Goal: Ask a question

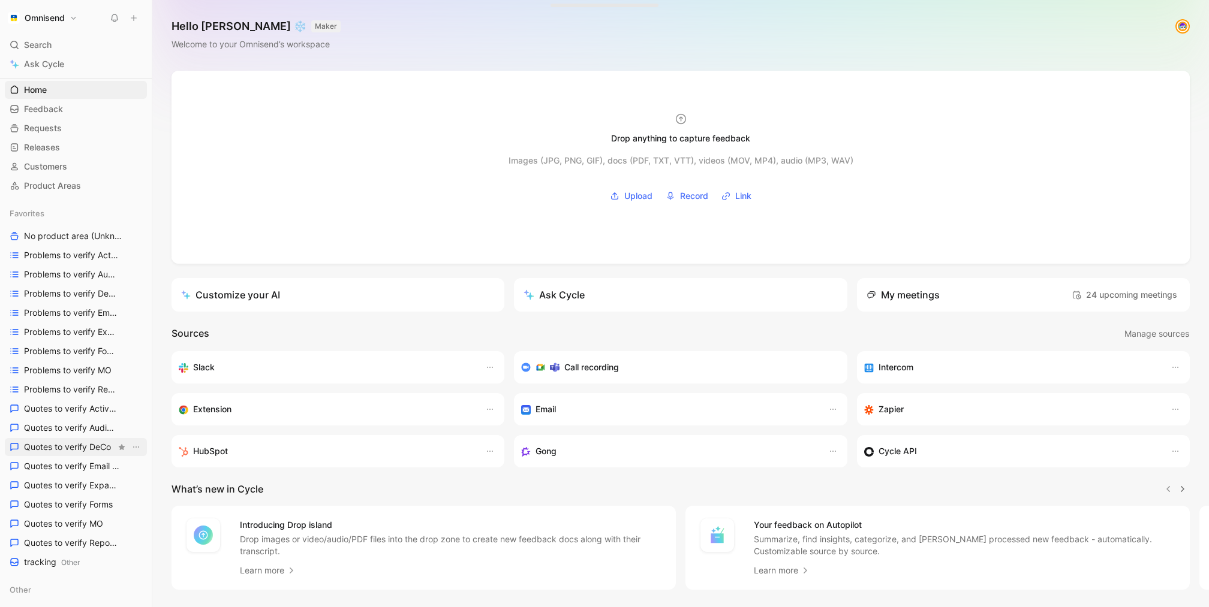
scroll to position [24, 0]
click at [63, 447] on span "Quotes to verify DeCo" at bounding box center [67, 445] width 87 height 12
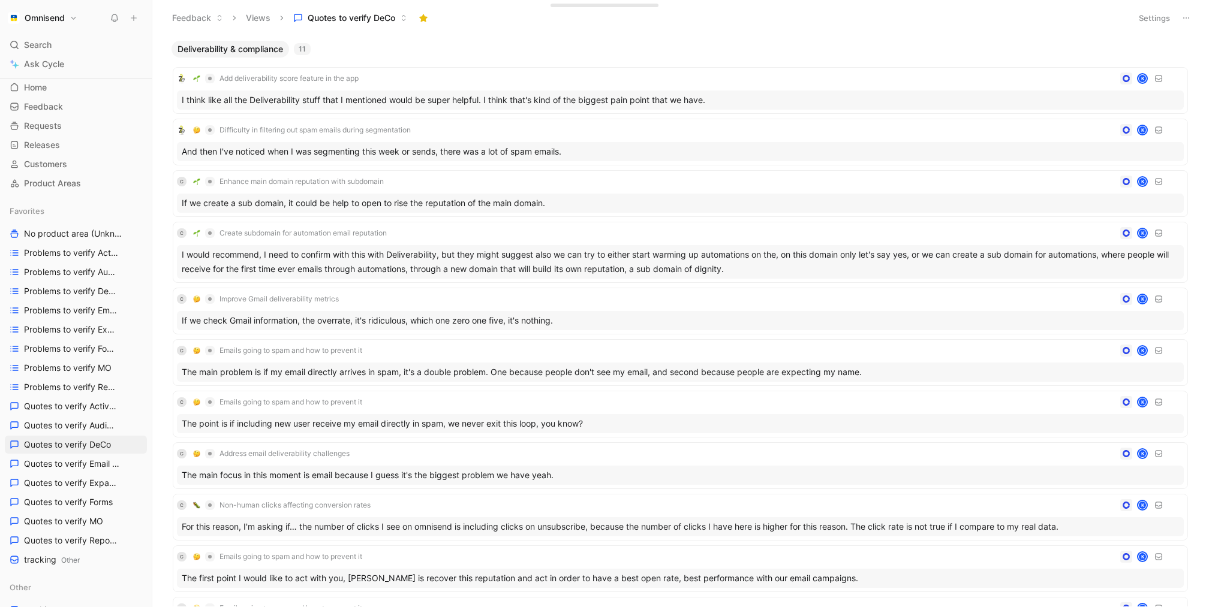
scroll to position [121, 0]
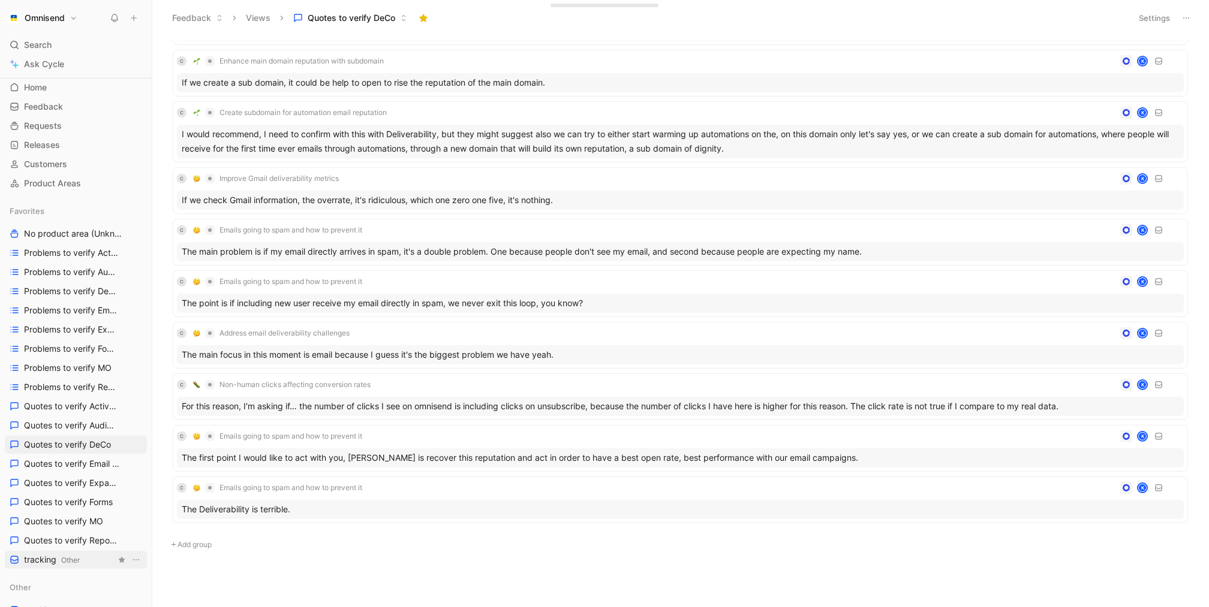
click at [65, 562] on span "Other" at bounding box center [70, 560] width 19 height 9
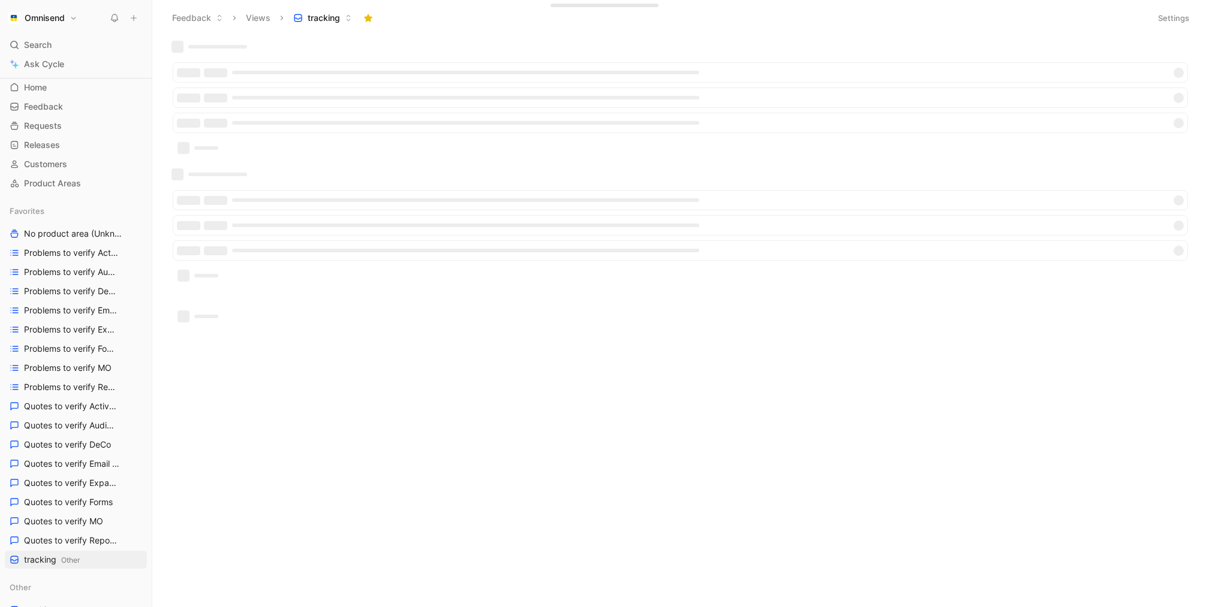
click at [1183, 16] on button "Settings" at bounding box center [1173, 18] width 42 height 17
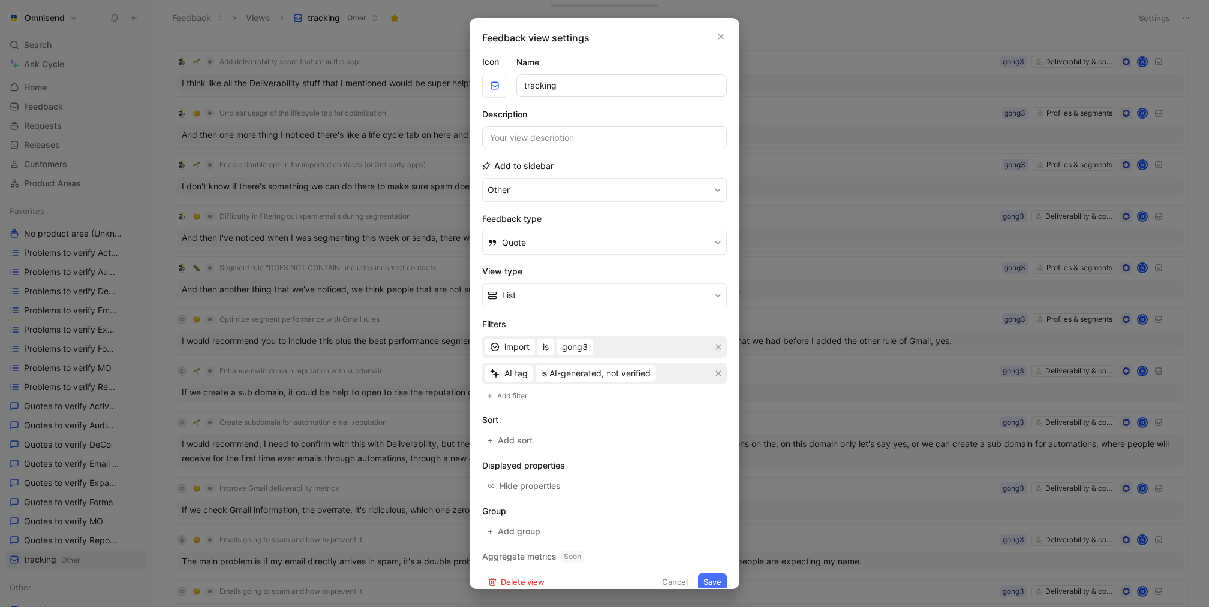
scroll to position [10, 0]
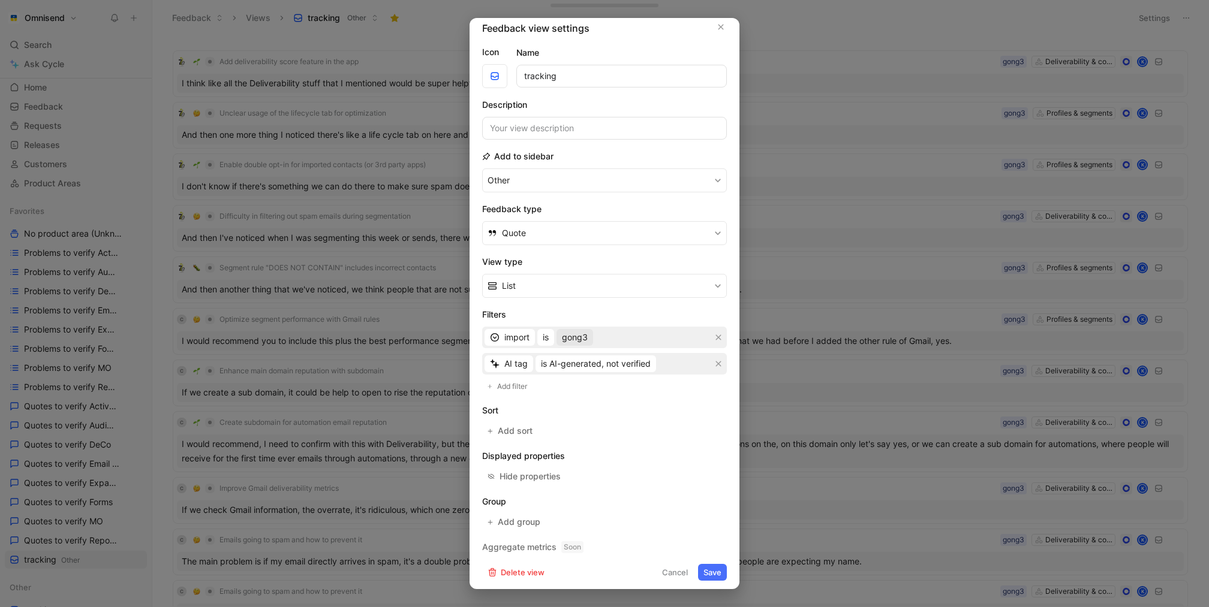
click at [575, 338] on span "gong3" at bounding box center [575, 337] width 26 height 14
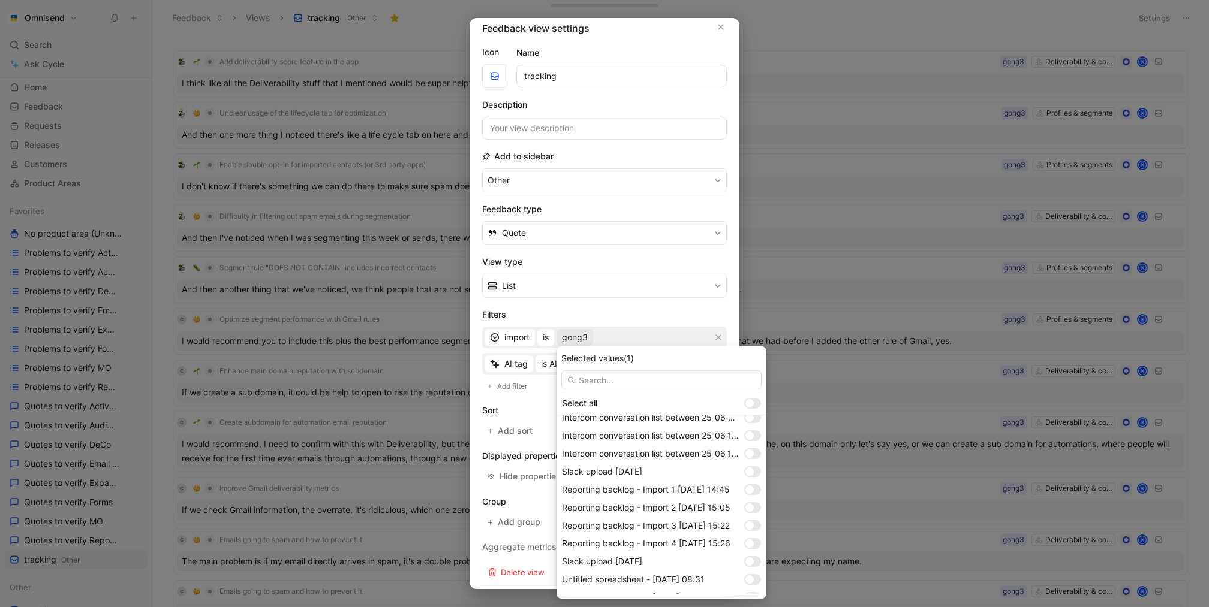
scroll to position [993, 0]
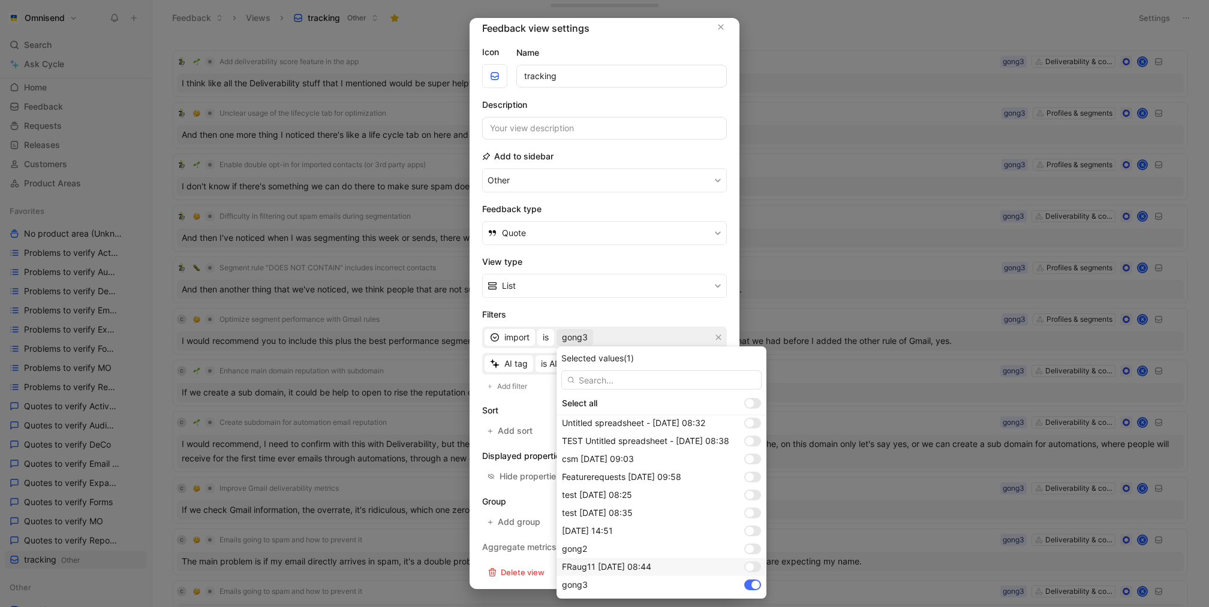
click at [756, 568] on div at bounding box center [752, 567] width 17 height 11
click at [754, 589] on div at bounding box center [752, 585] width 17 height 11
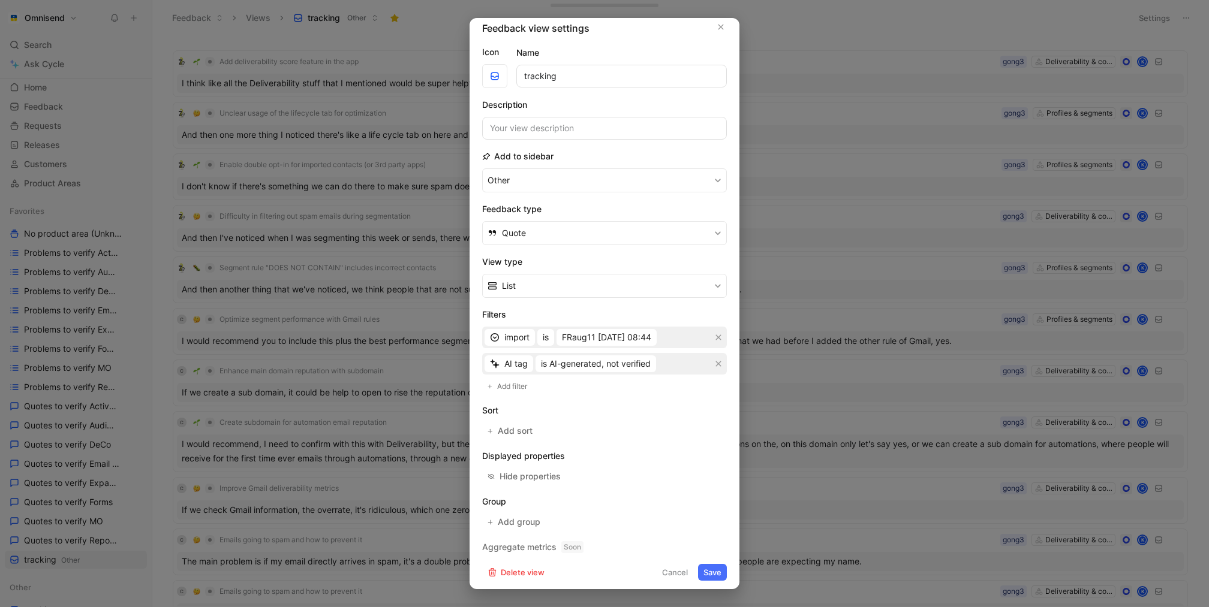
click at [706, 570] on button "Save" at bounding box center [712, 572] width 29 height 17
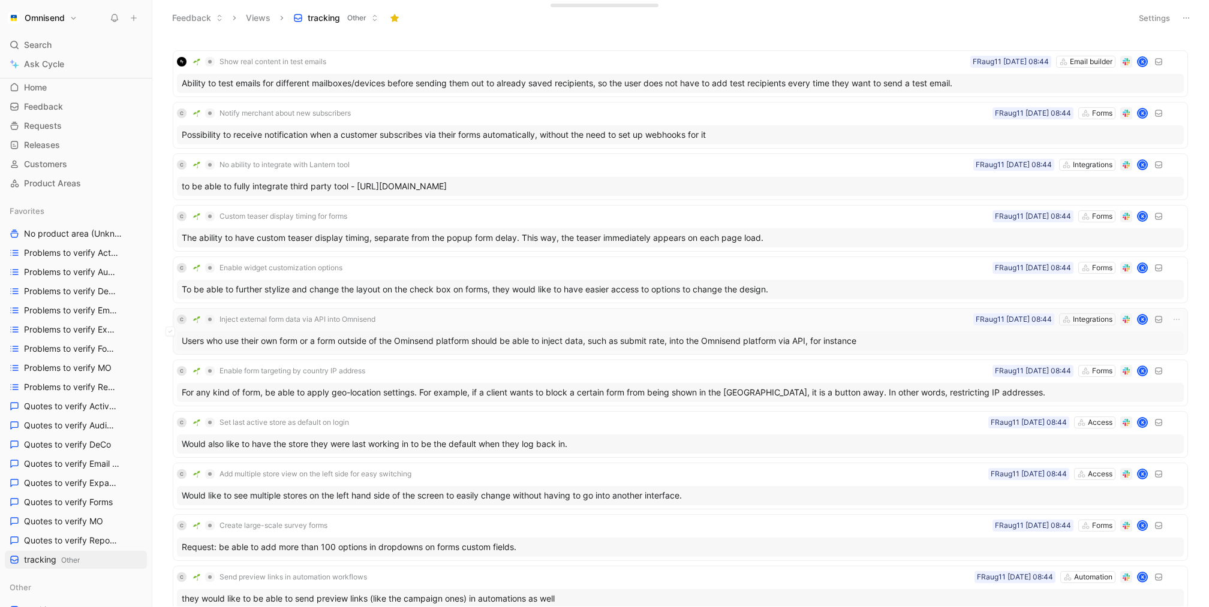
scroll to position [5, 0]
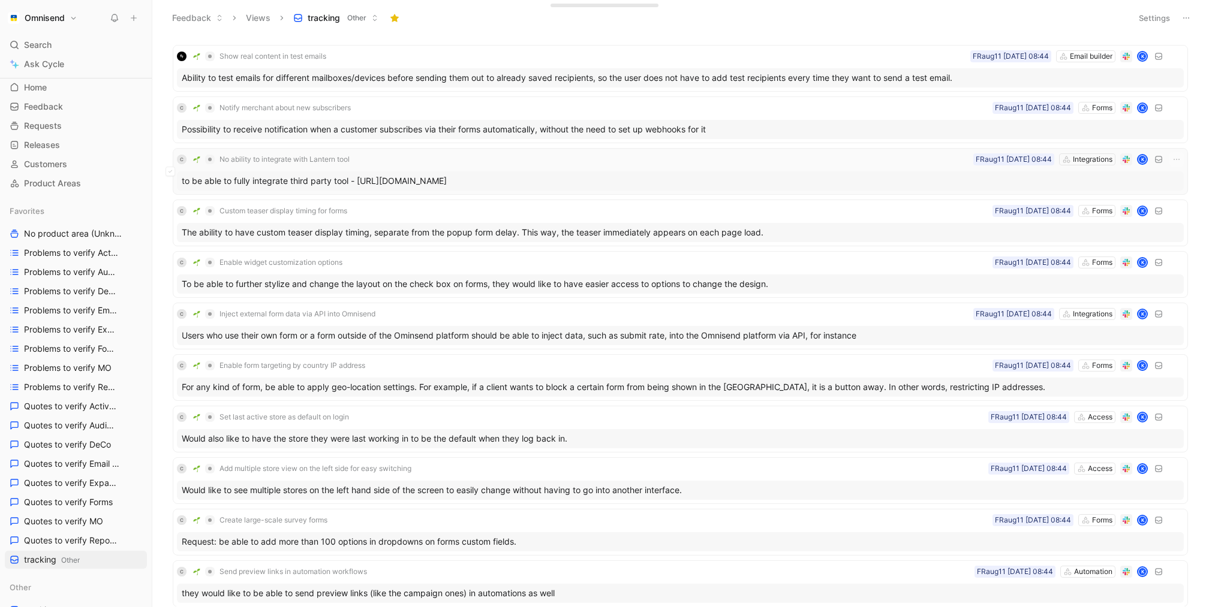
click at [822, 171] on div "to be able to fully integrate third party tool - https://www.trylantern.com/" at bounding box center [680, 180] width 1007 height 19
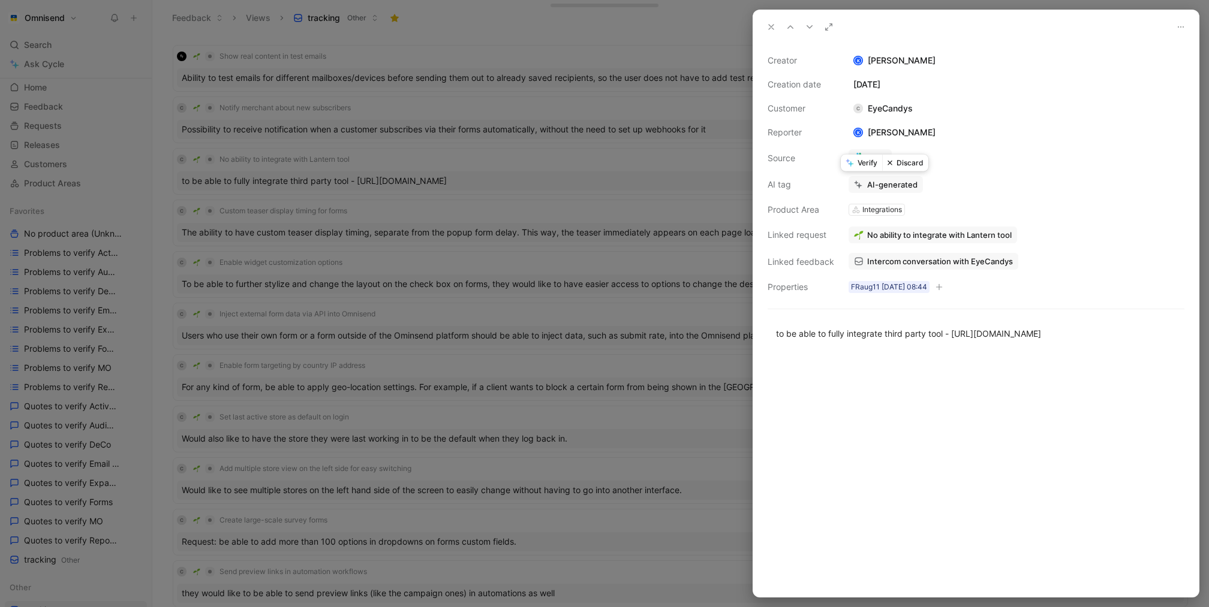
click at [860, 162] on button "Verify" at bounding box center [861, 163] width 41 height 17
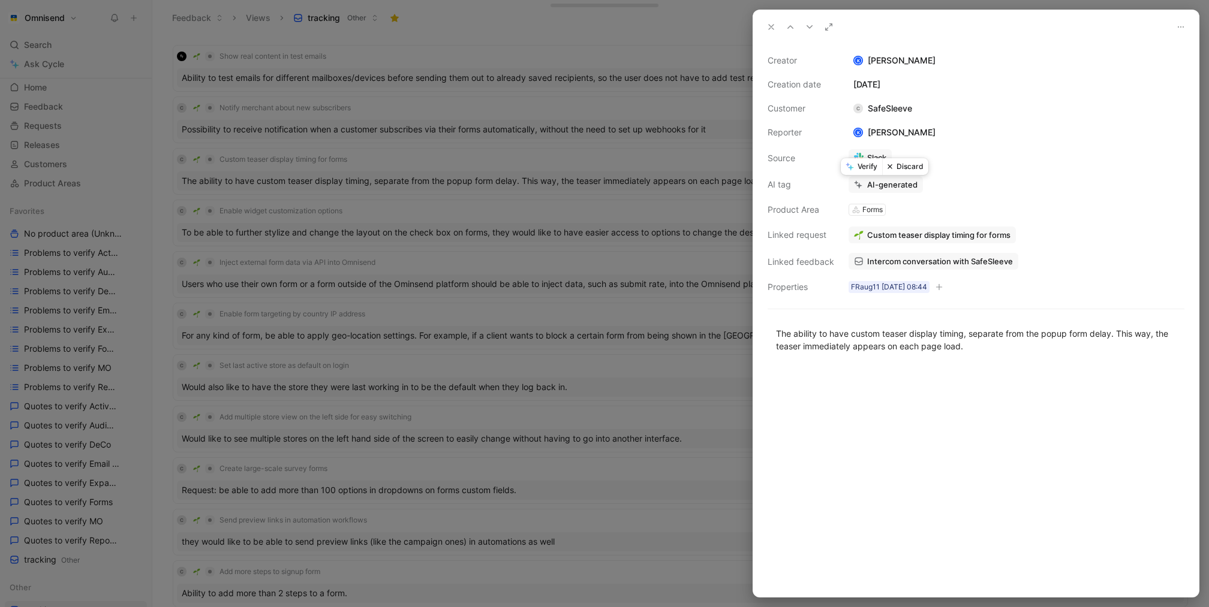
click at [669, 211] on div at bounding box center [604, 303] width 1209 height 607
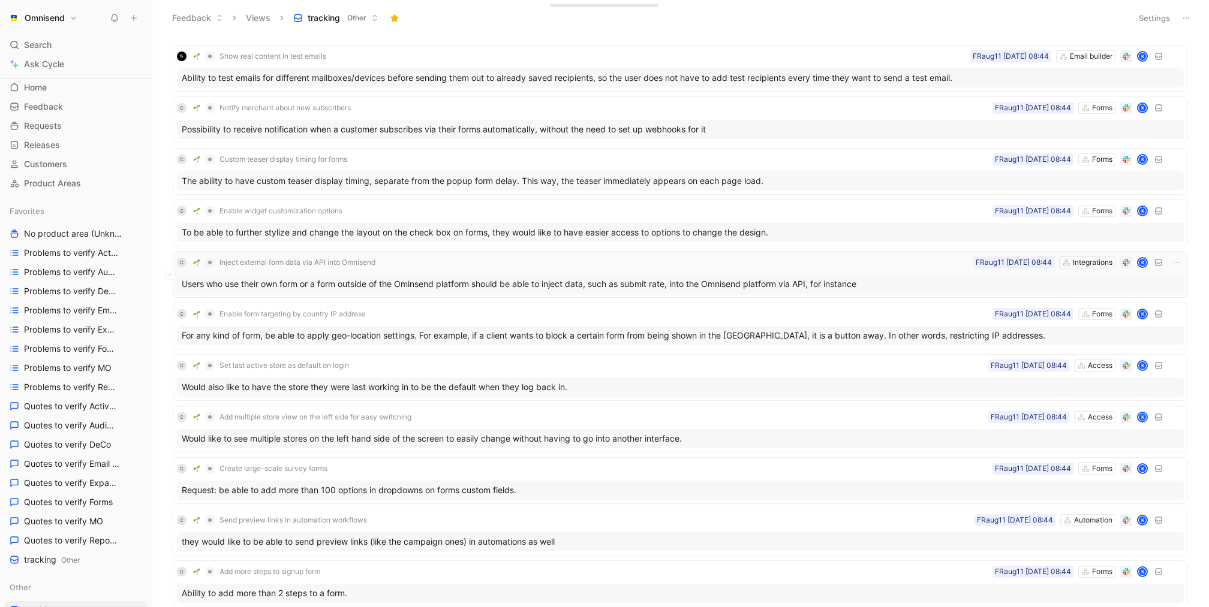
click at [862, 266] on div "C Inject external form data via API into Omnisend Integrations FRaug11 11-08-20…" at bounding box center [680, 262] width 1007 height 14
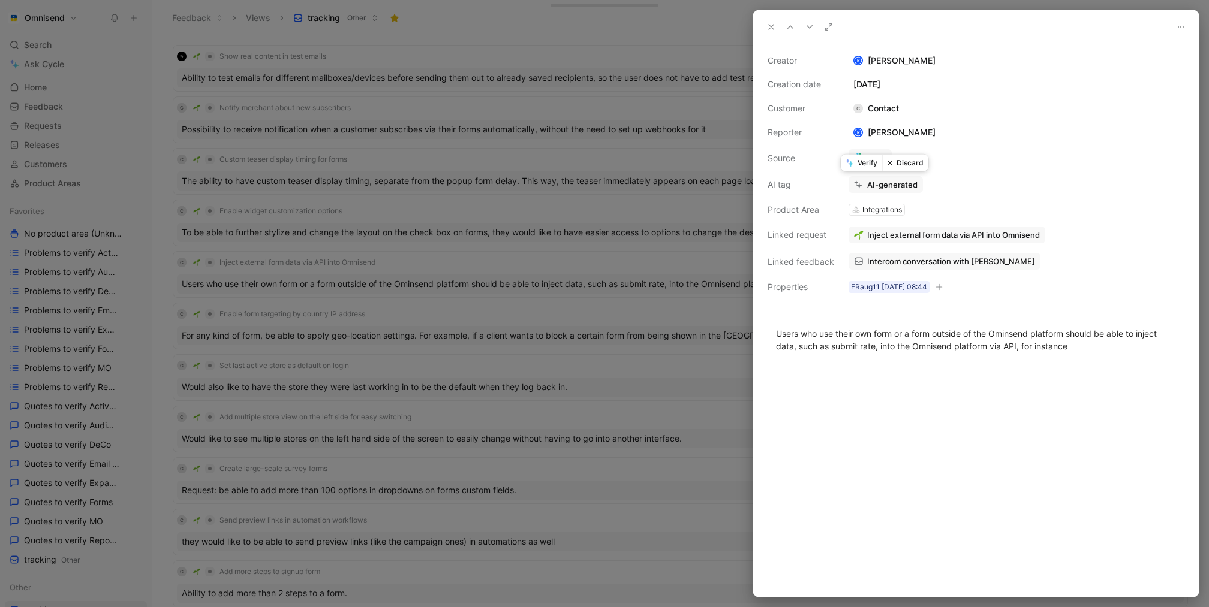
click at [863, 165] on button "Verify" at bounding box center [861, 163] width 41 height 17
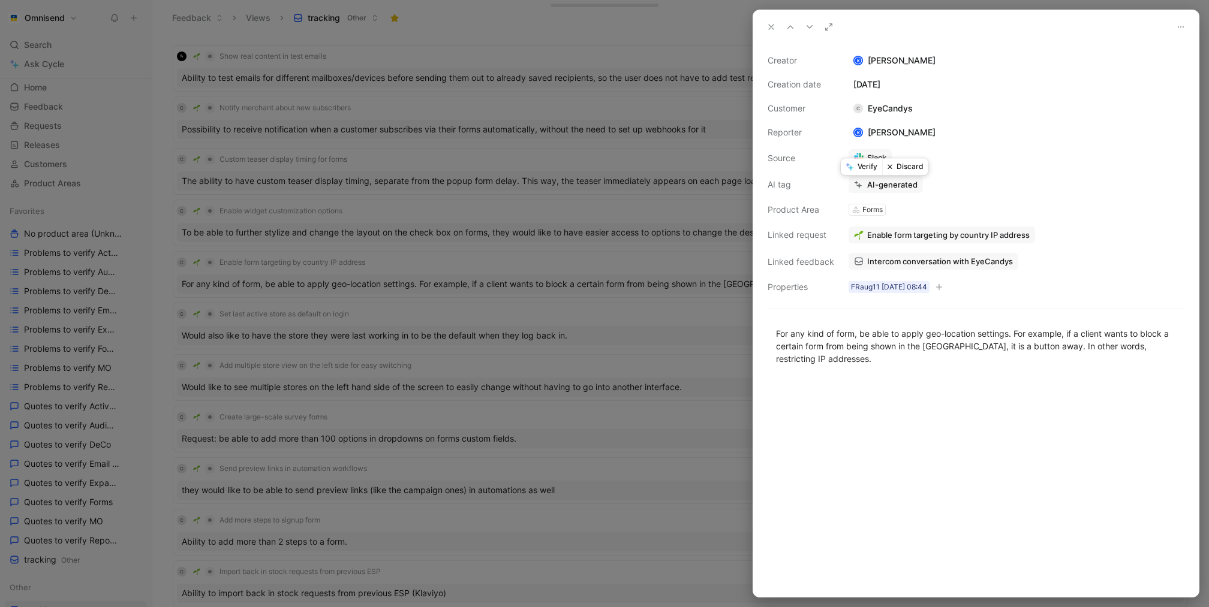
click at [568, 196] on div at bounding box center [604, 303] width 1209 height 607
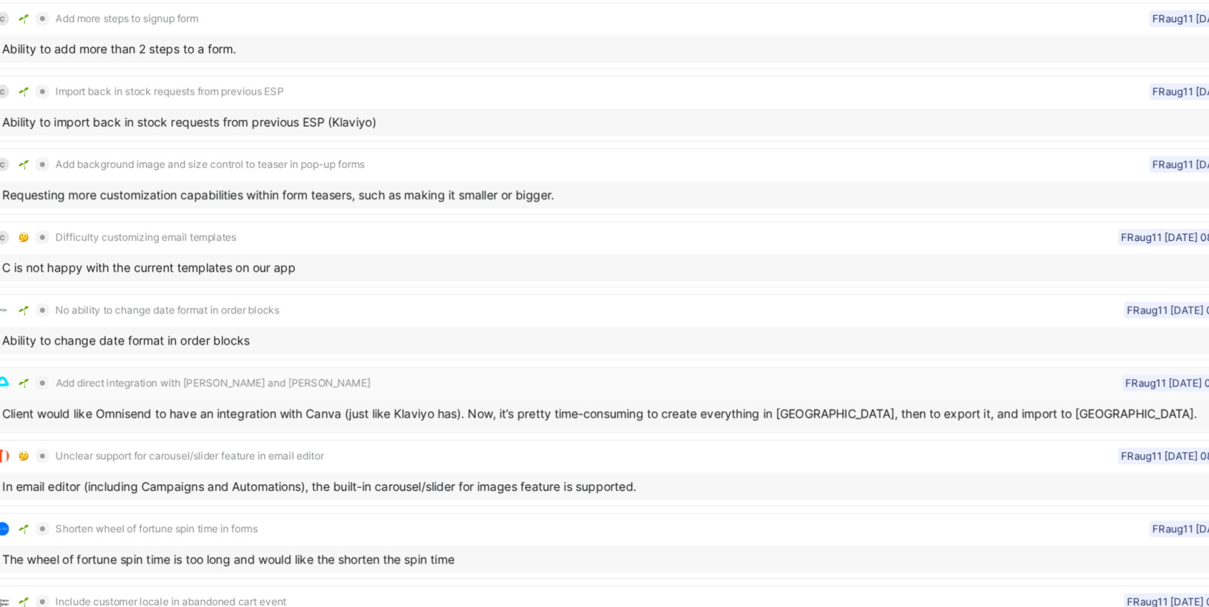
scroll to position [403, 0]
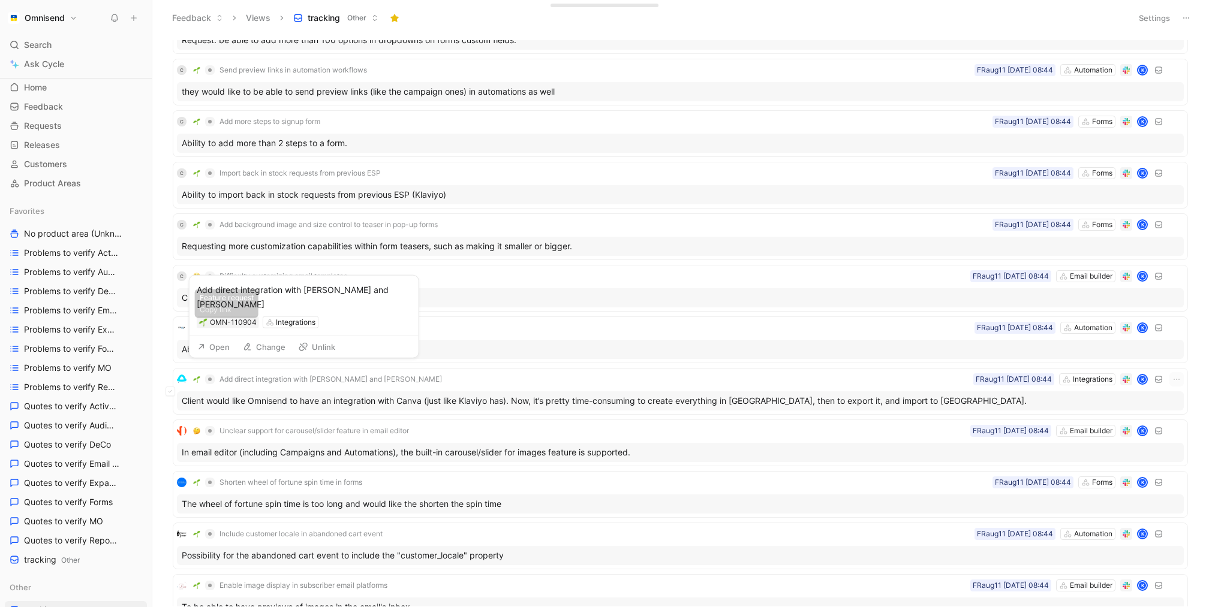
click at [228, 344] on button "Open" at bounding box center [213, 347] width 43 height 17
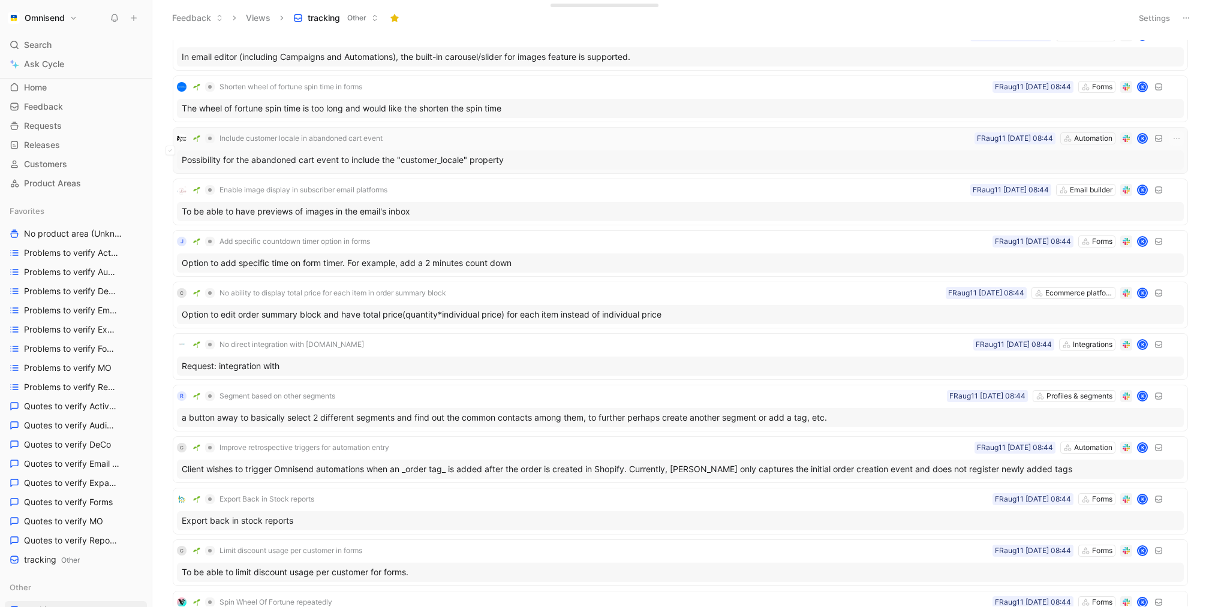
scroll to position [829, 0]
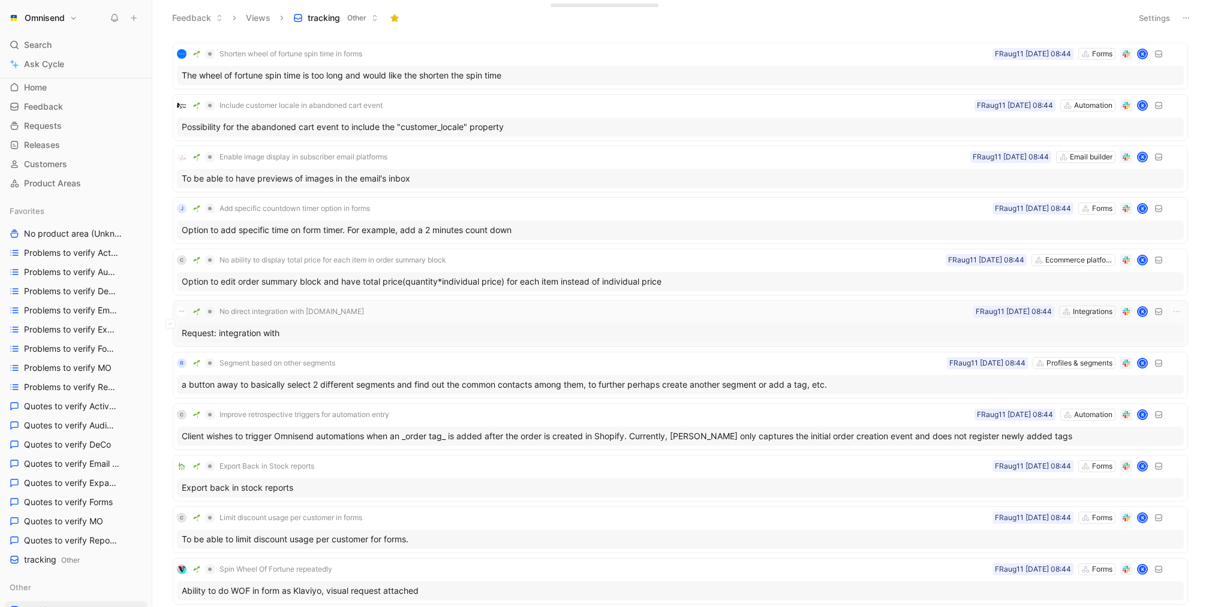
click at [514, 307] on div "No direct integration with wetracked.io Integrations FRaug11 11-08-2025 08:44 K" at bounding box center [680, 312] width 1007 height 14
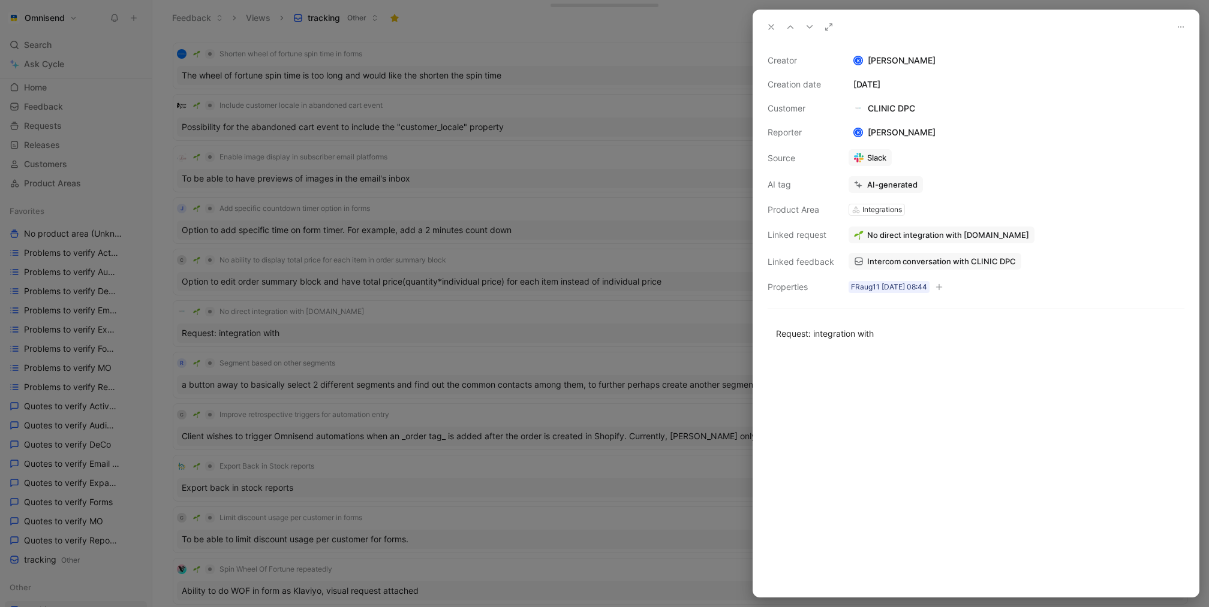
click at [892, 106] on div "CLINIC DPC" at bounding box center [883, 108] width 71 height 14
drag, startPoint x: 886, startPoint y: 333, endPoint x: 749, endPoint y: 329, distance: 137.4
click at [749, 329] on div "Creator K Kasparas Toliušis Creation date August 11, 2025 Customer CLINIC DPC R…" at bounding box center [604, 303] width 1209 height 607
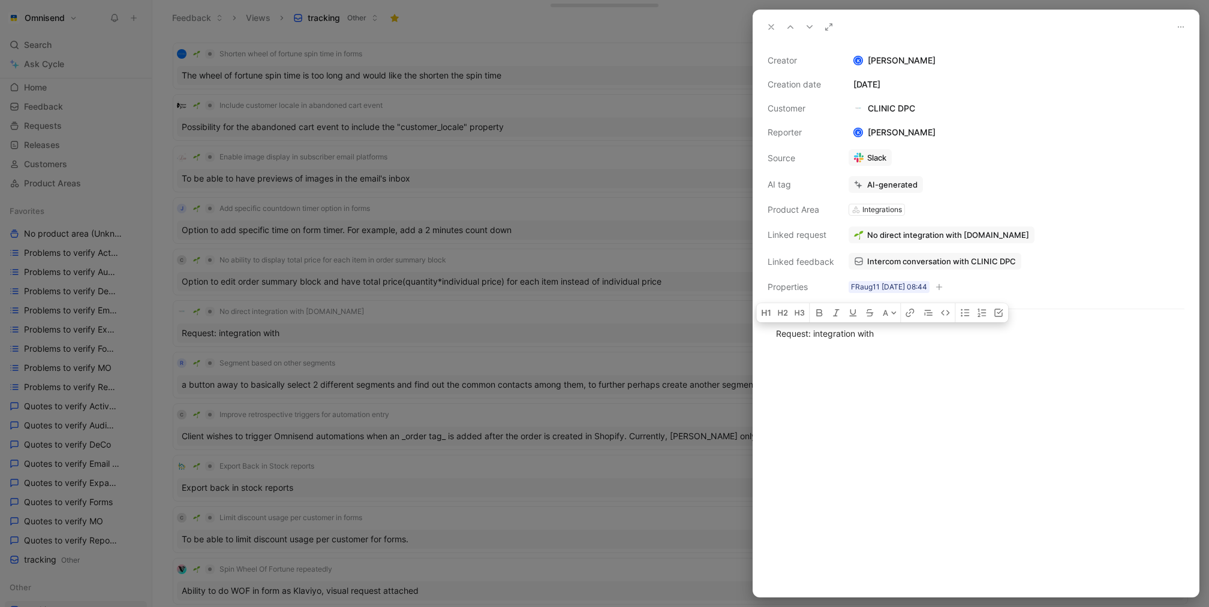
click at [631, 359] on div at bounding box center [604, 303] width 1209 height 607
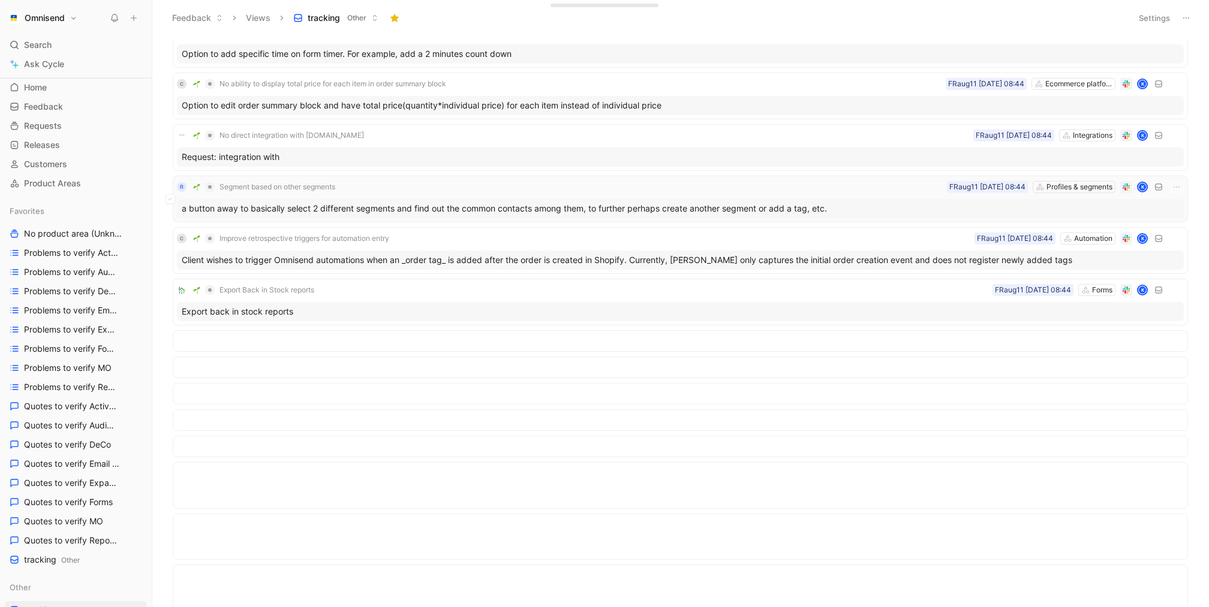
scroll to position [454, 0]
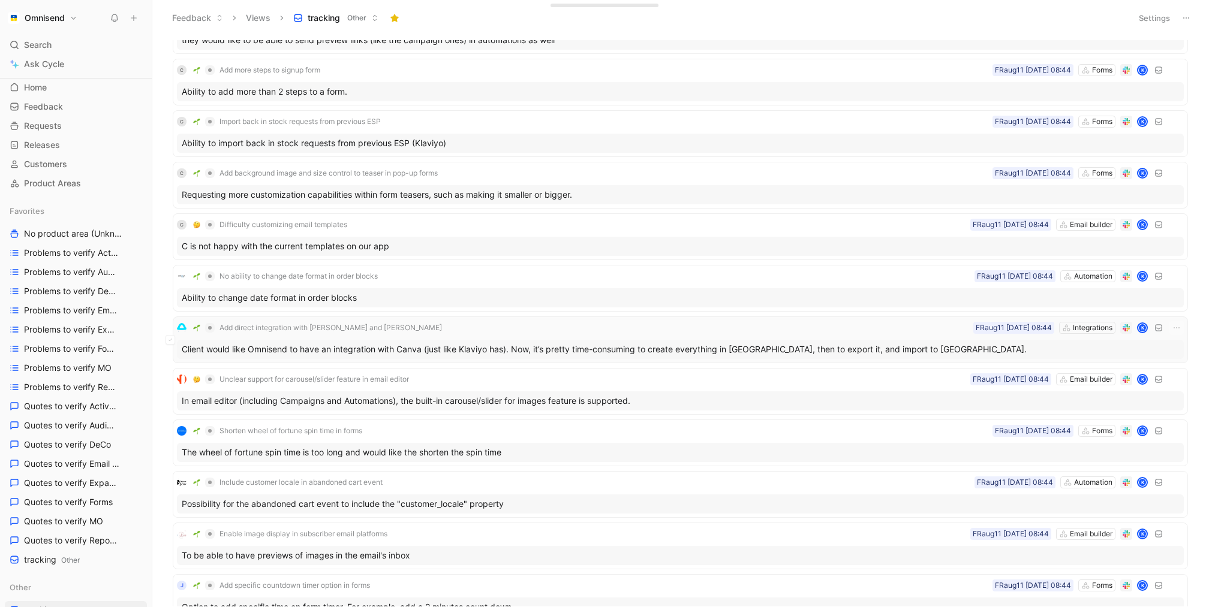
click at [827, 353] on div "Client would like Omnisend to have an integration with Canva (just like Klaviyo…" at bounding box center [680, 349] width 1007 height 19
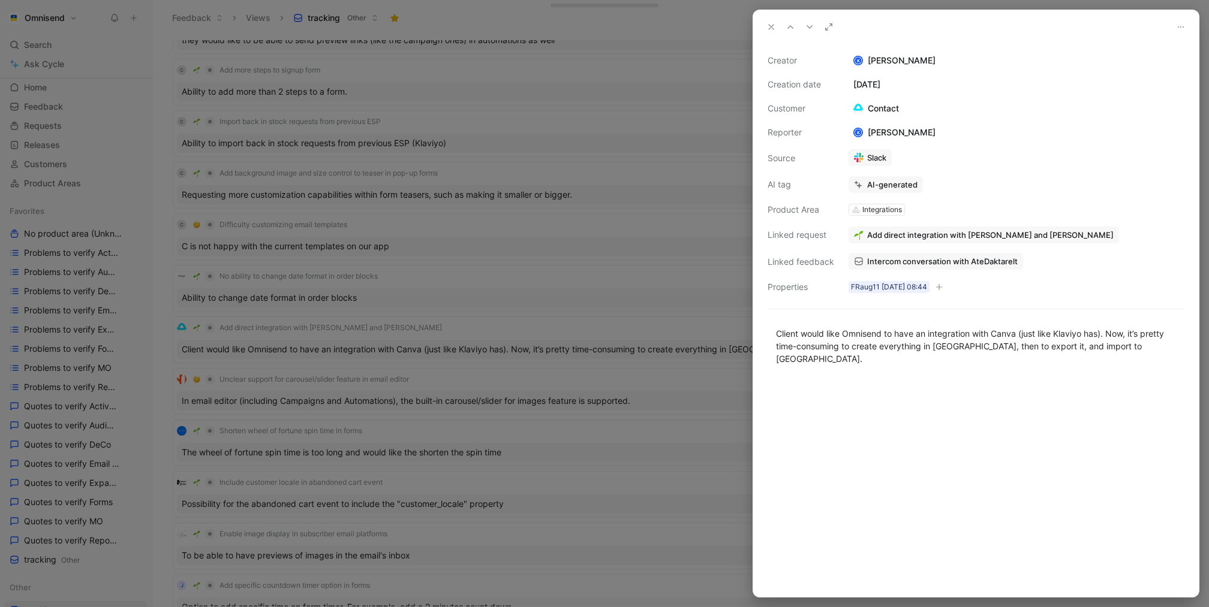
click at [637, 296] on div at bounding box center [604, 303] width 1209 height 607
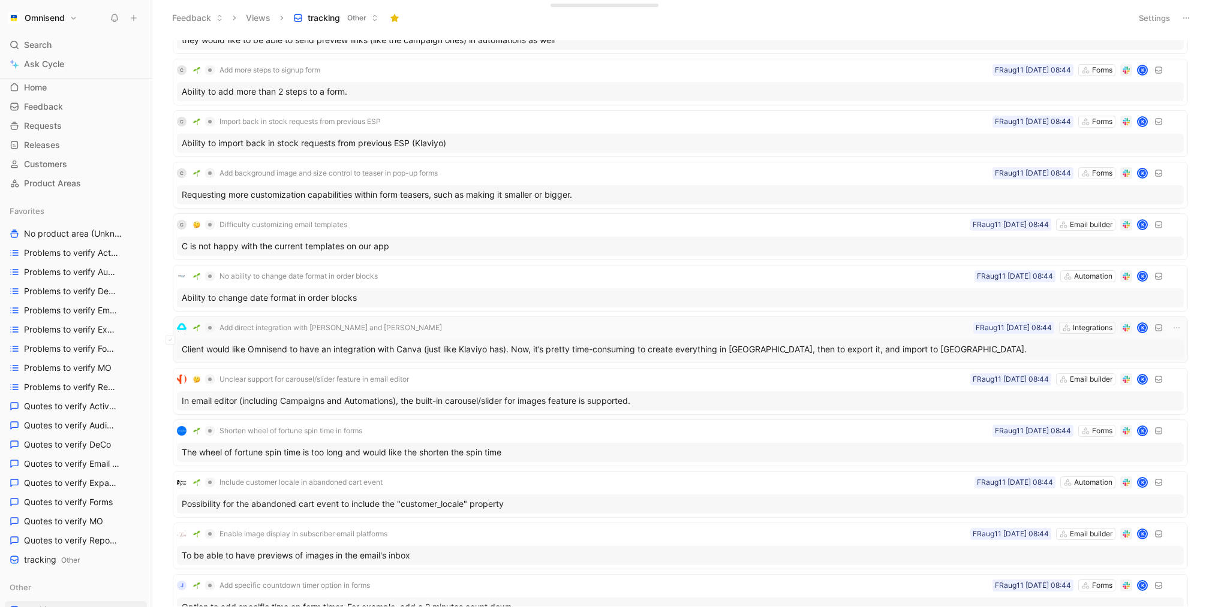
click at [858, 330] on div "Add direct integration with Jasper and Canva Integrations FRaug11 11-08-2025 08…" at bounding box center [680, 328] width 1007 height 14
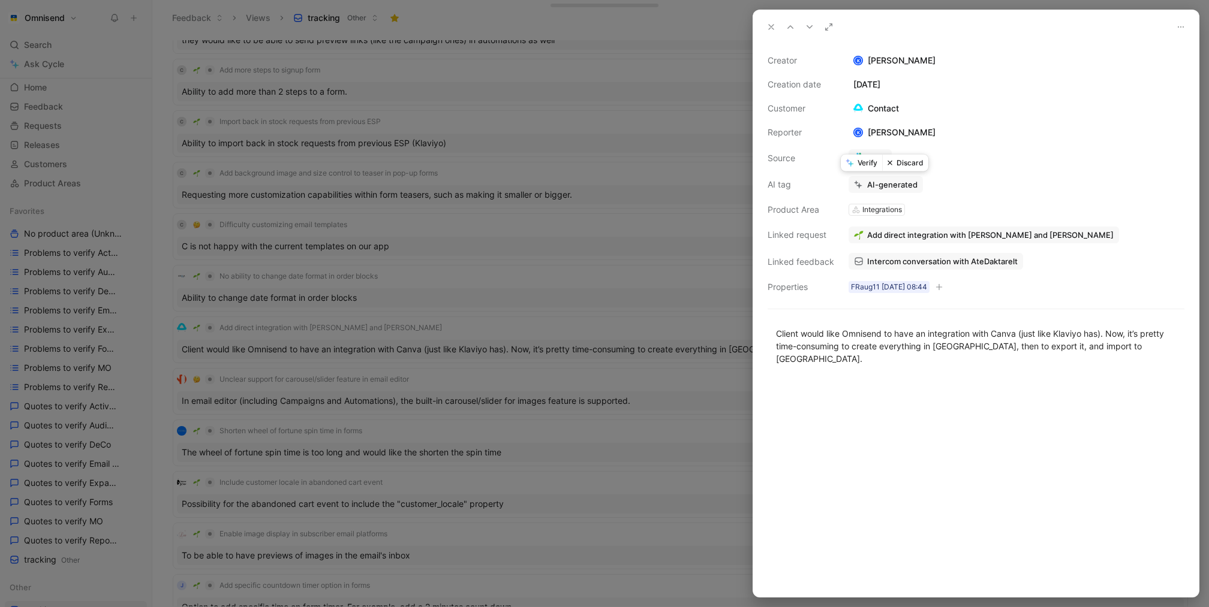
click at [869, 165] on button "Verify" at bounding box center [861, 163] width 41 height 17
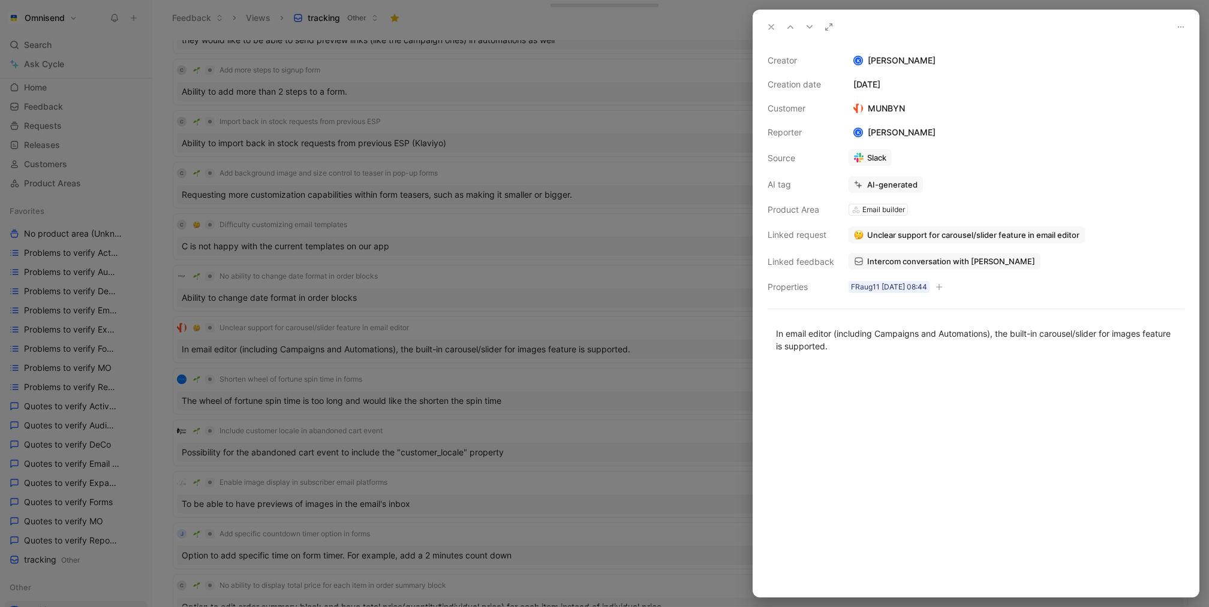
click at [622, 429] on div at bounding box center [604, 303] width 1209 height 607
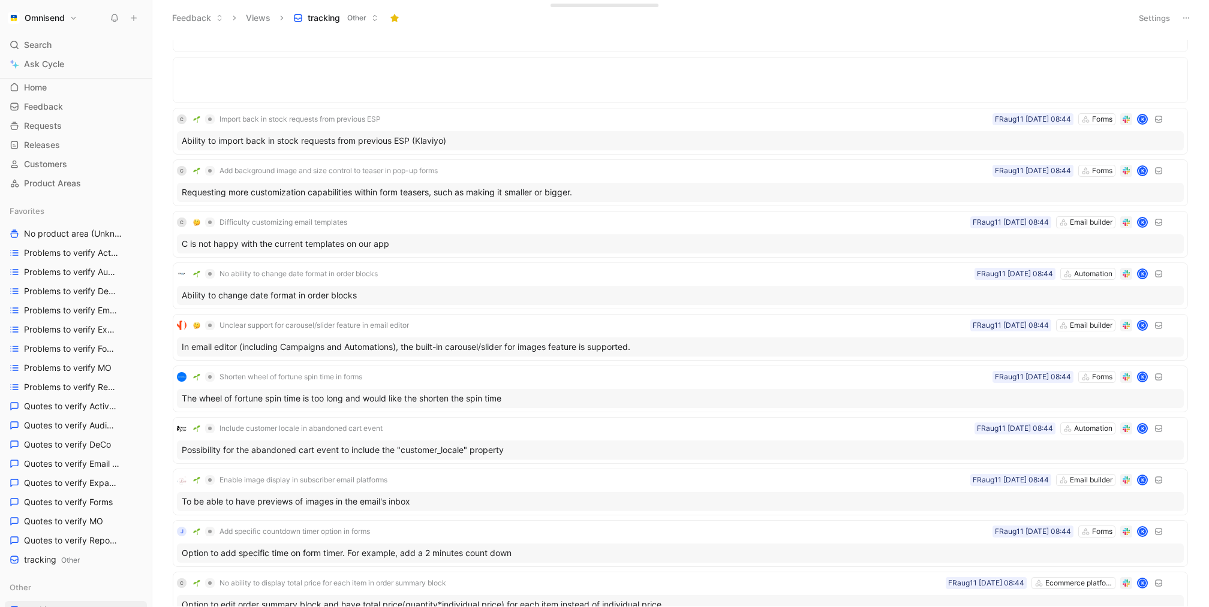
scroll to position [761, 0]
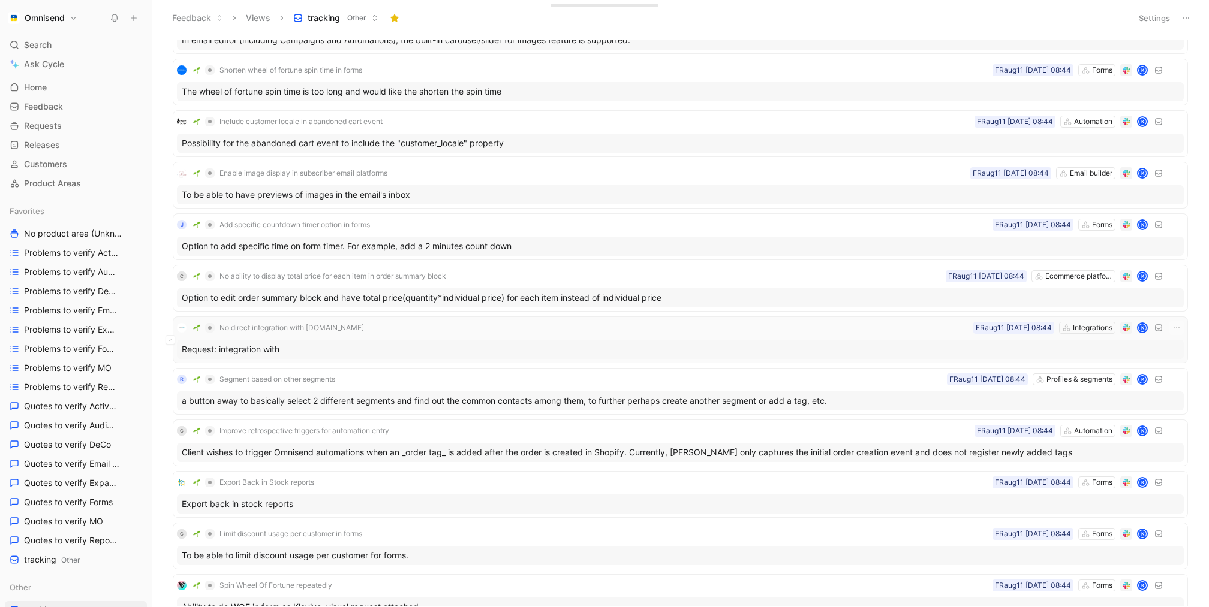
click at [254, 340] on div "Request: integration with" at bounding box center [680, 349] width 1007 height 19
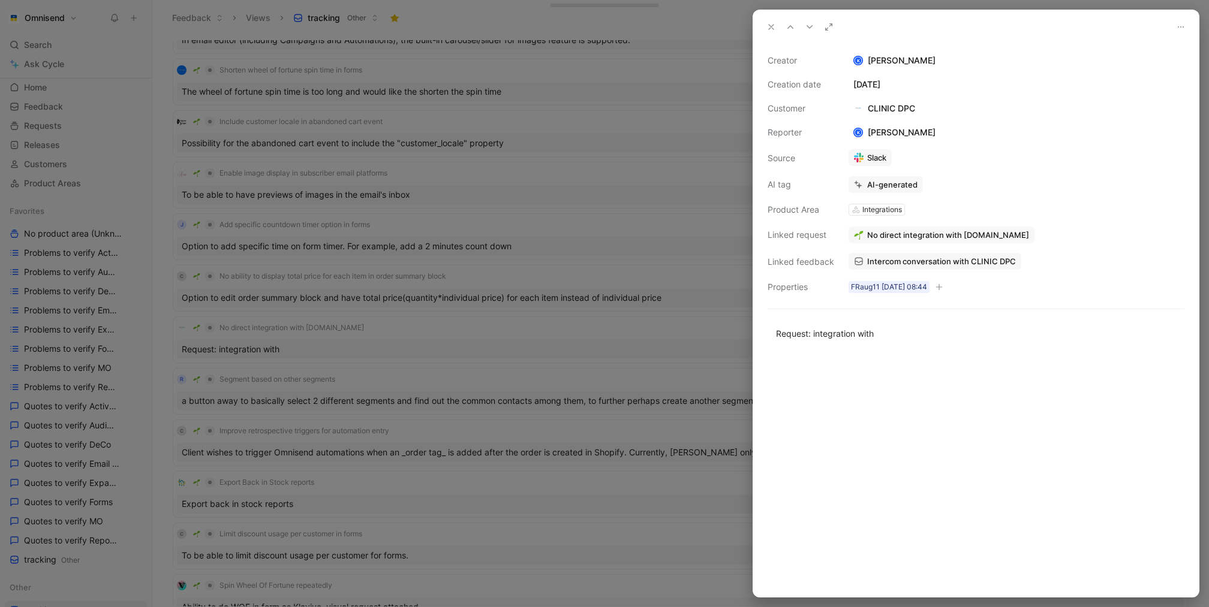
drag, startPoint x: 911, startPoint y: 328, endPoint x: 747, endPoint y: 328, distance: 164.3
click at [747, 328] on div "Creator K Kasparas Toliušis Creation date August 11, 2025 Customer CLINIC DPC R…" at bounding box center [604, 303] width 1209 height 607
copy div "Request: integration with"
click at [901, 338] on div "Request: integration with" at bounding box center [976, 333] width 400 height 13
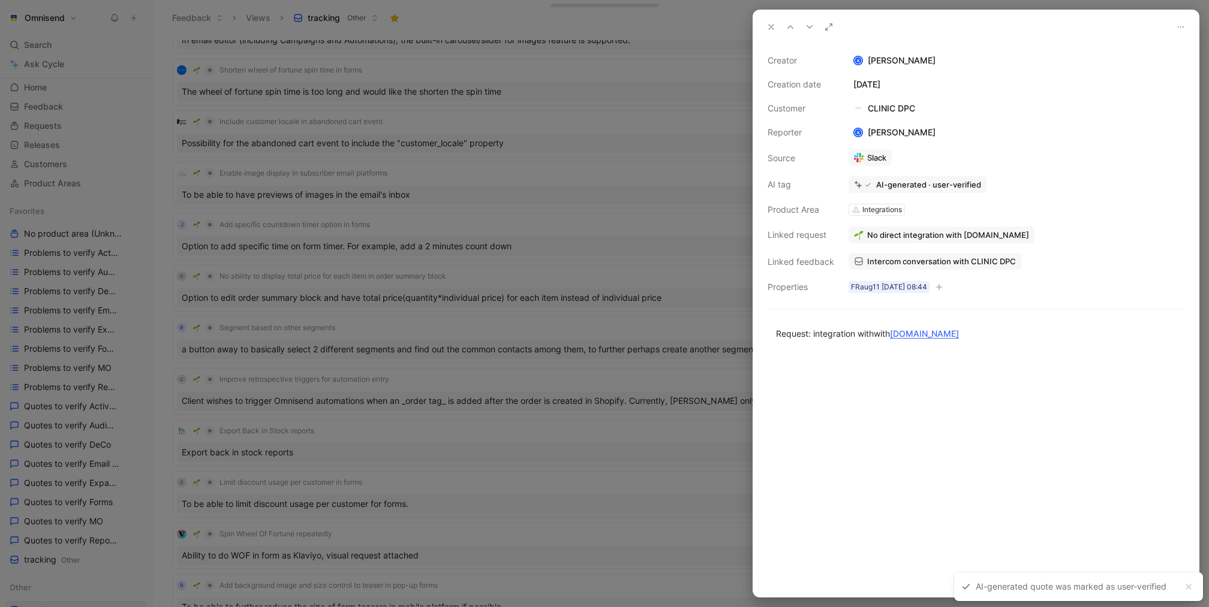
click at [953, 433] on div at bounding box center [976, 475] width 446 height 244
click at [884, 211] on button "Open" at bounding box center [872, 210] width 43 height 17
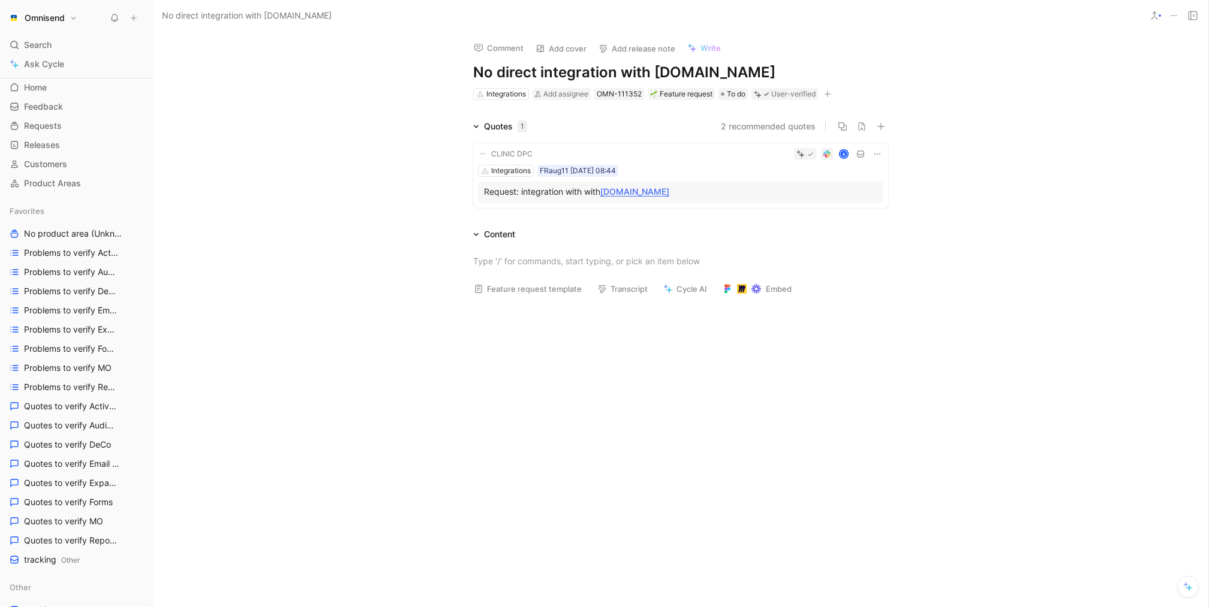
drag, startPoint x: 543, startPoint y: 67, endPoint x: 421, endPoint y: 67, distance: 122.3
click at [421, 67] on div "Comment Add cover Add release note Write No direct integration with wetracked.i…" at bounding box center [680, 319] width 1056 height 576
click at [399, 390] on div at bounding box center [680, 396] width 1056 height 182
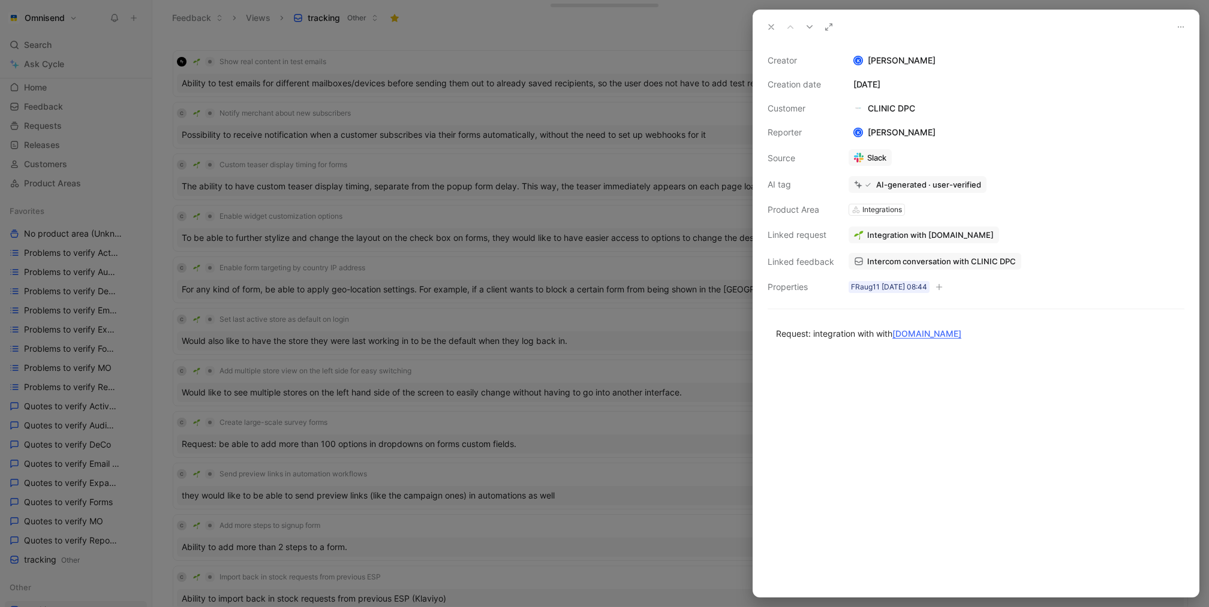
click at [564, 339] on div at bounding box center [604, 303] width 1209 height 607
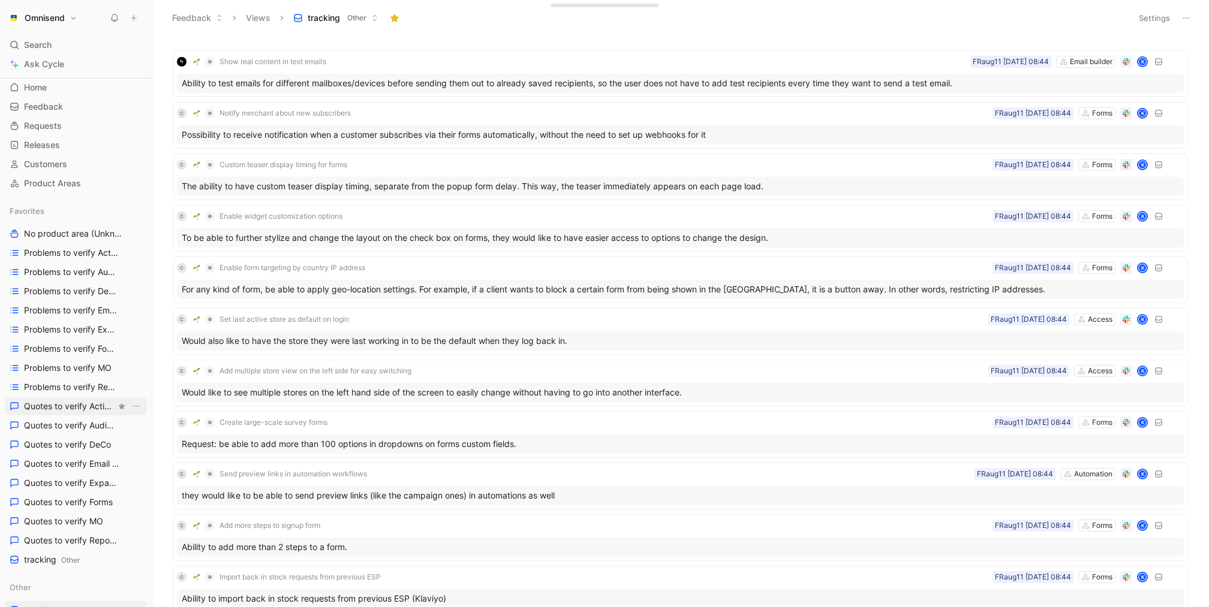
click at [101, 401] on span "Quotes to verify Activation" at bounding box center [70, 407] width 92 height 12
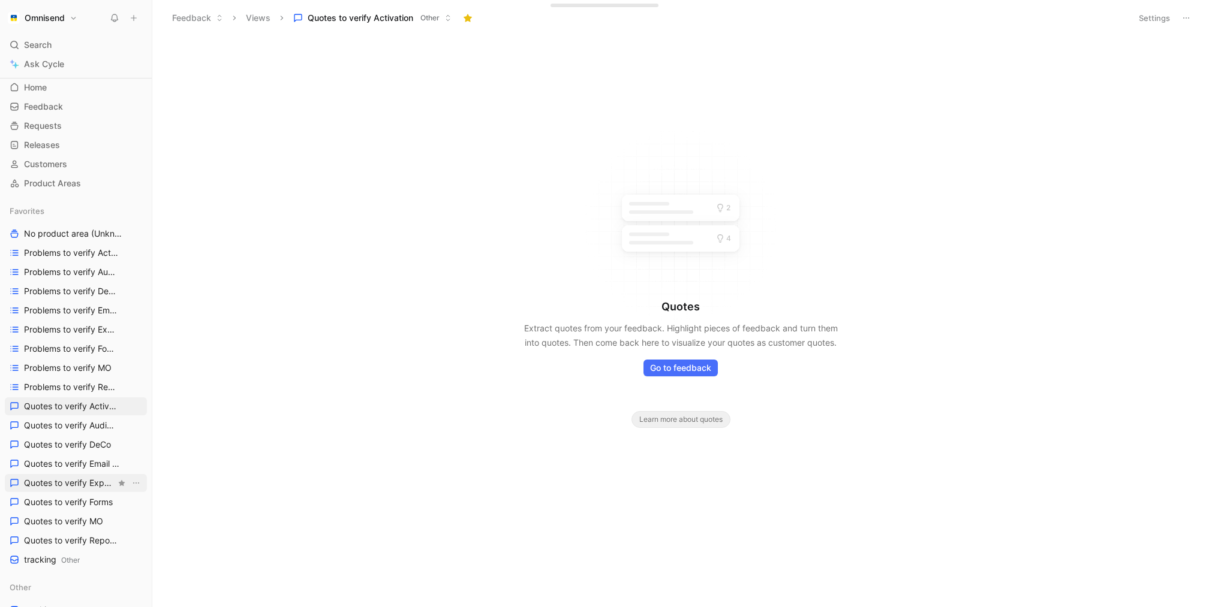
click at [83, 483] on span "Quotes to verify Expansion" at bounding box center [70, 483] width 92 height 12
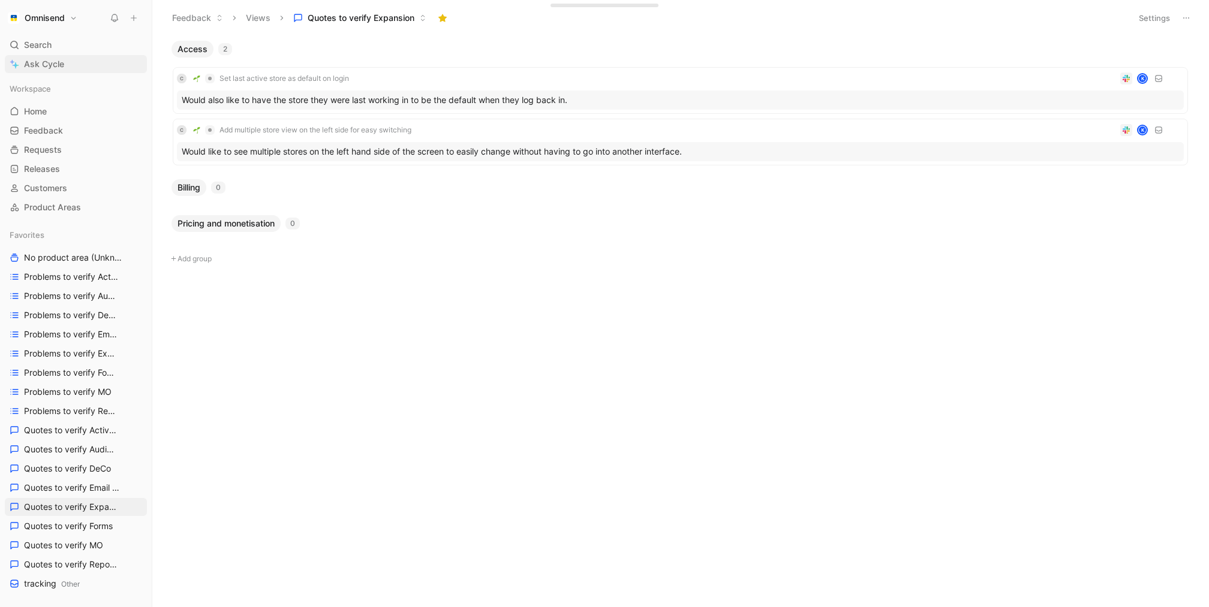
click at [56, 69] on span "Ask Cycle" at bounding box center [44, 64] width 40 height 14
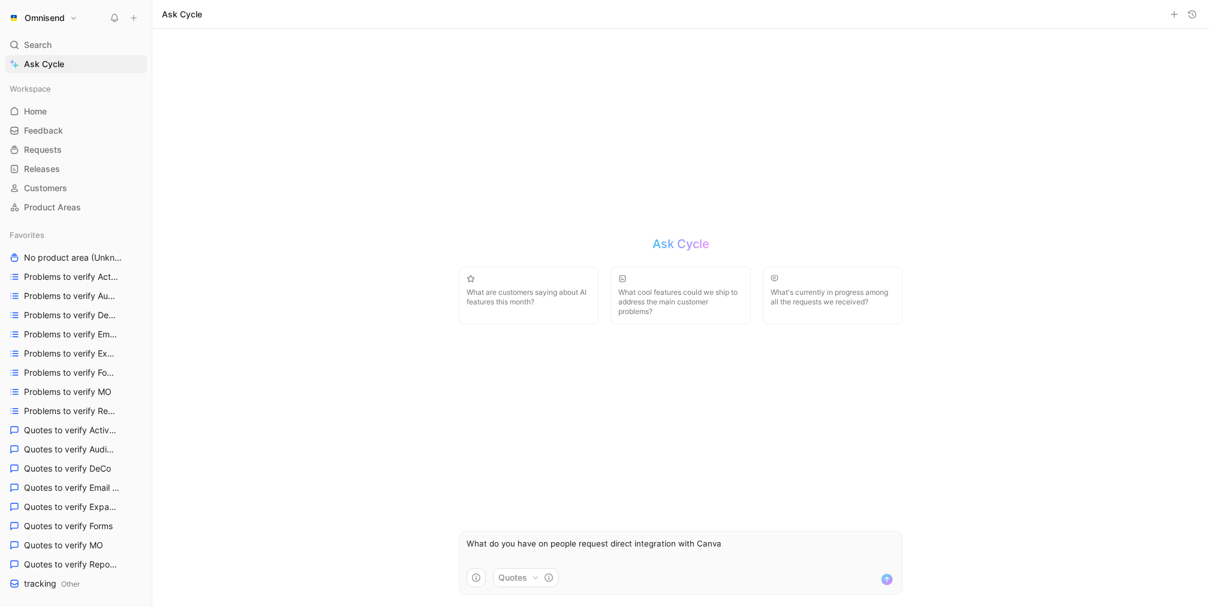
type textarea "What do you have on people request direct integration with Canva?"
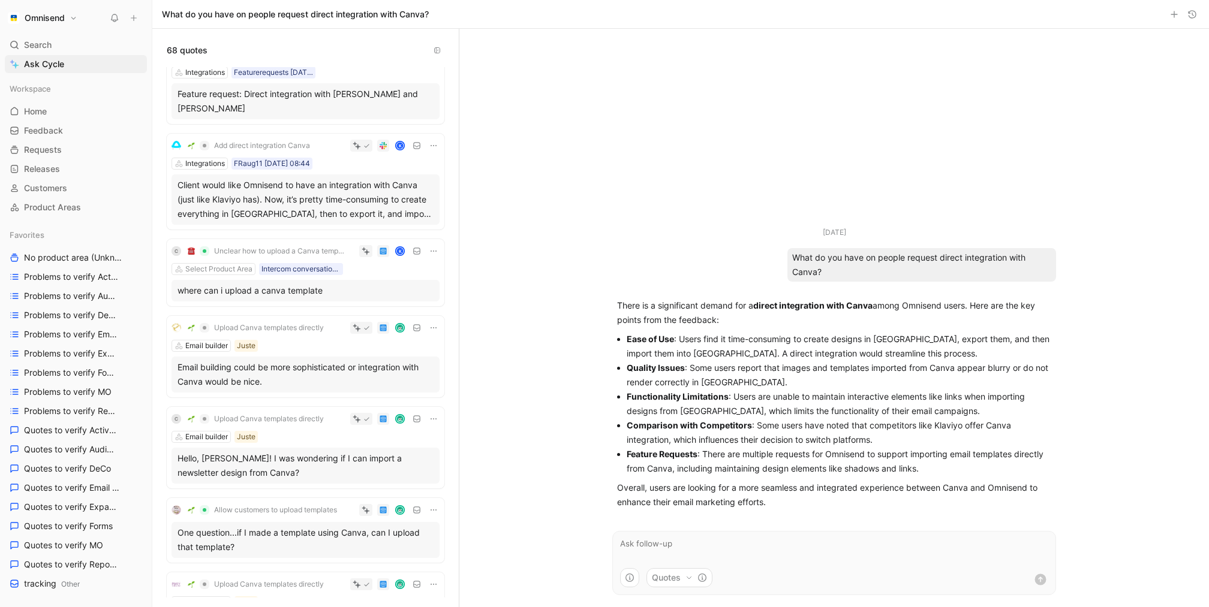
scroll to position [191, 0]
click at [332, 281] on div "where can i upload a canva template" at bounding box center [305, 288] width 256 height 14
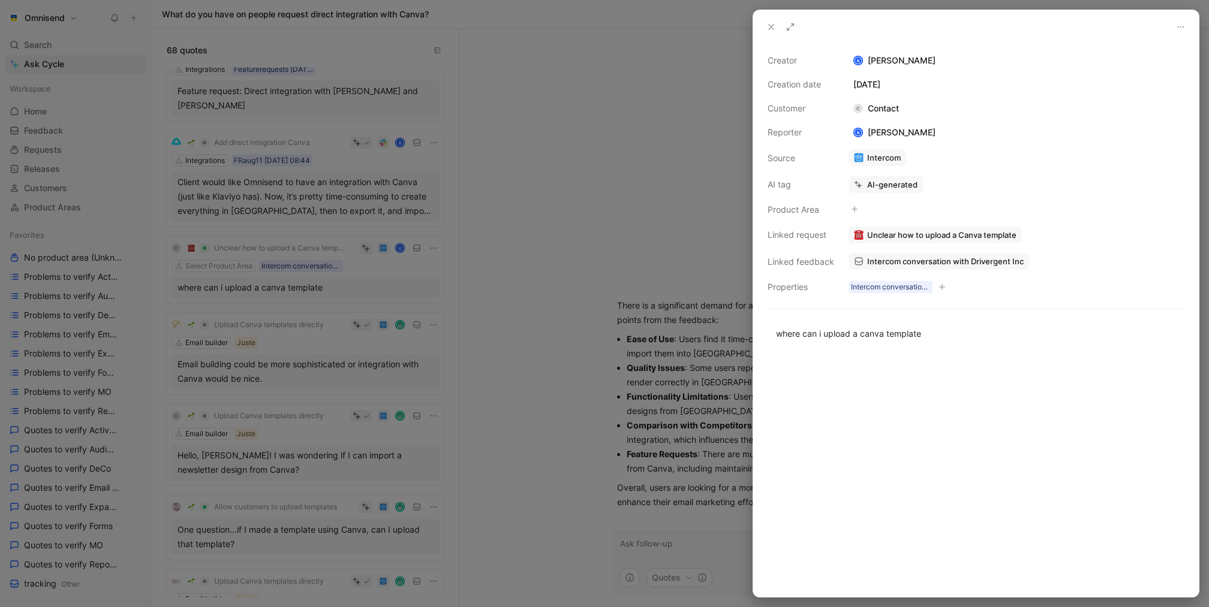
click at [336, 264] on div at bounding box center [604, 303] width 1209 height 607
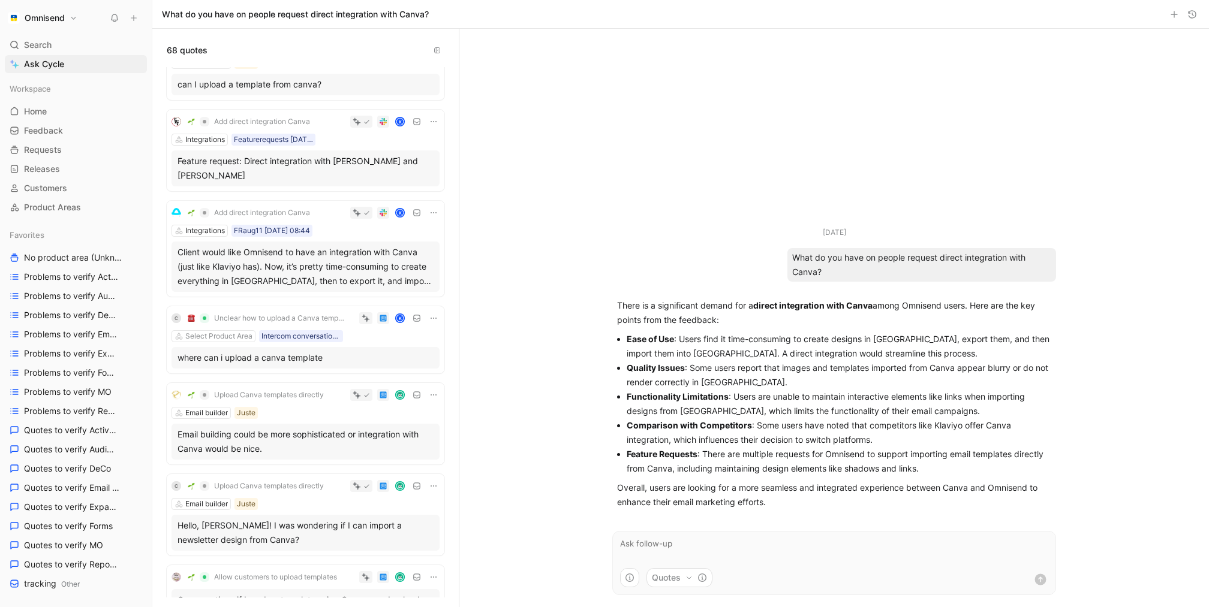
scroll to position [116, 0]
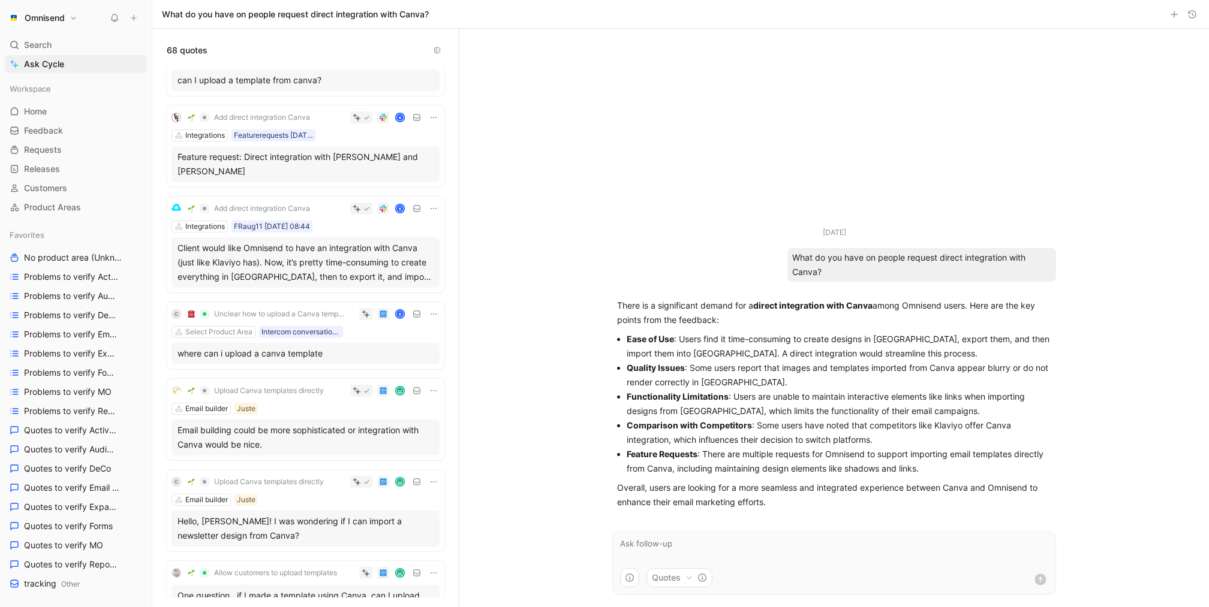
click at [363, 350] on div "C Unclear how to upload a Canva template K Select Product Area Intercom convers…" at bounding box center [306, 335] width 278 height 67
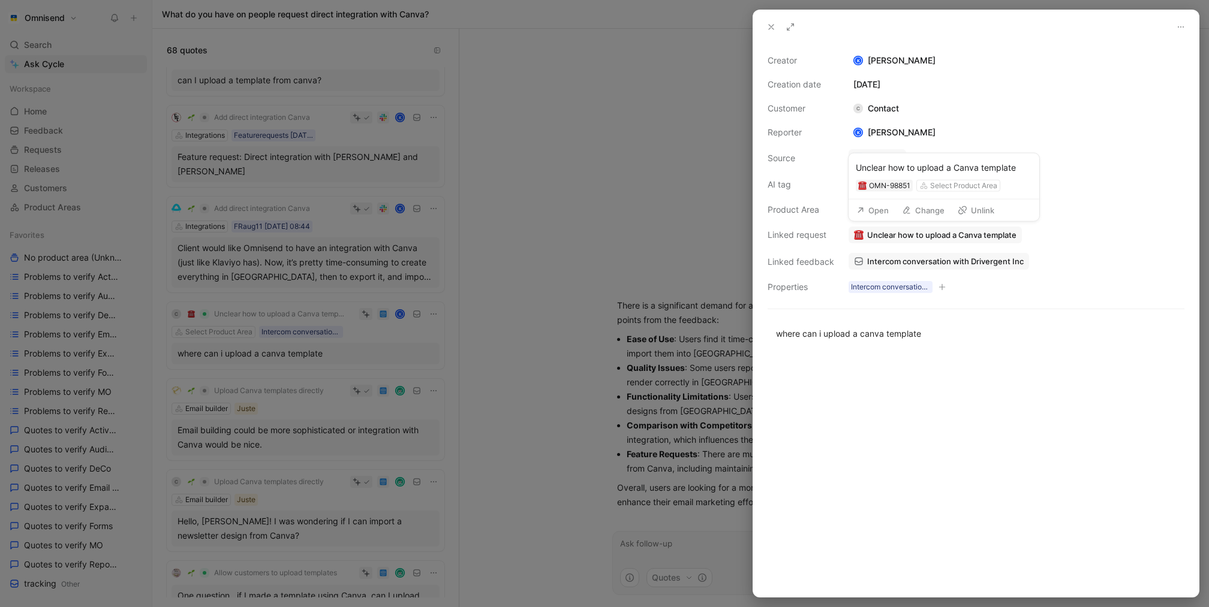
click at [938, 210] on button "Change" at bounding box center [922, 210] width 53 height 17
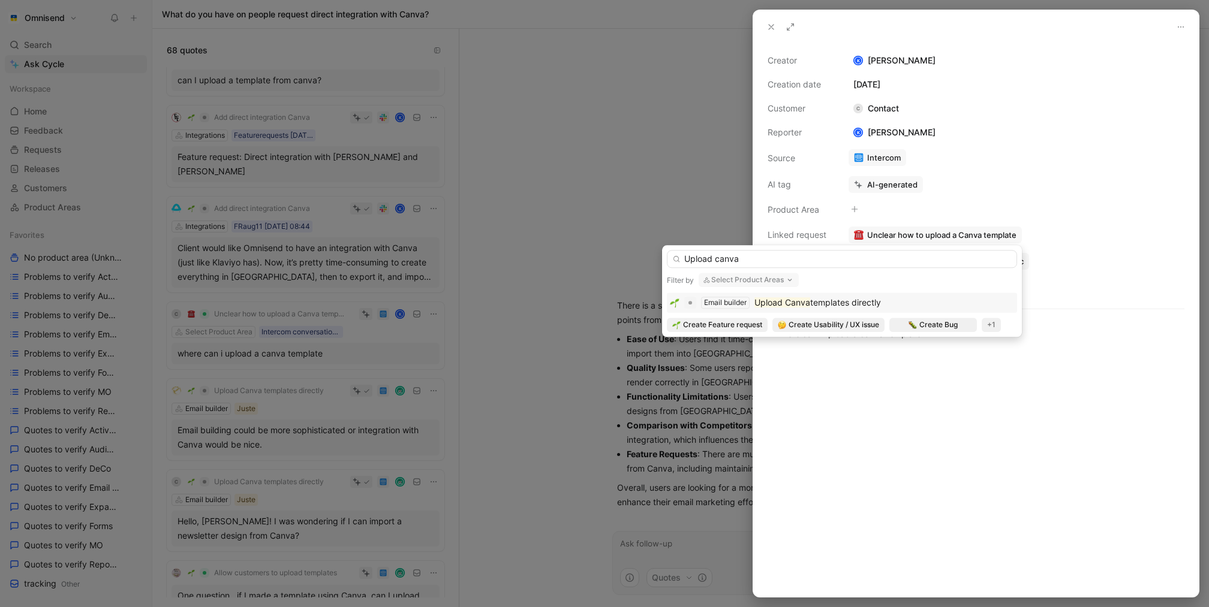
type input "Upload canva"
click at [817, 301] on span "templates directly" at bounding box center [845, 302] width 71 height 10
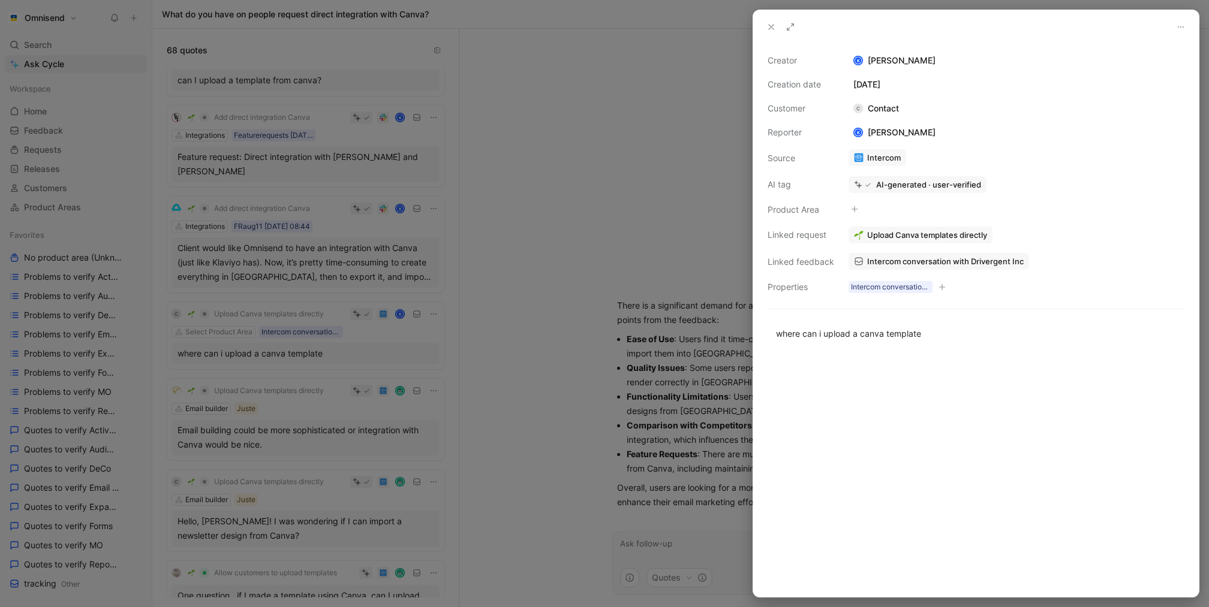
click at [481, 444] on div at bounding box center [604, 303] width 1209 height 607
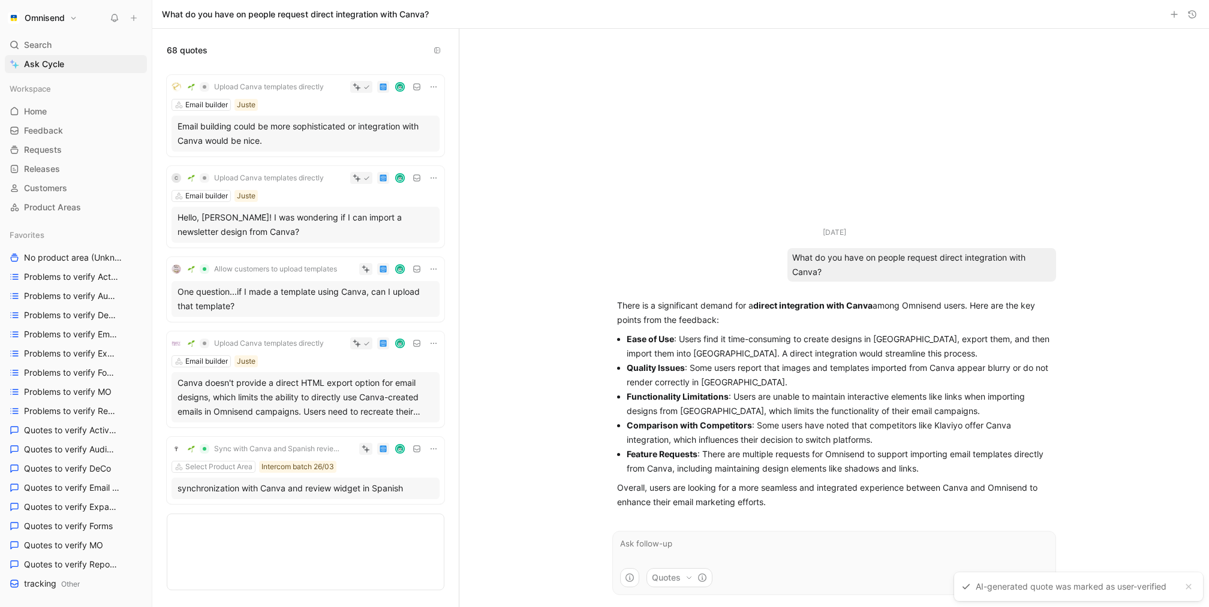
scroll to position [452, 0]
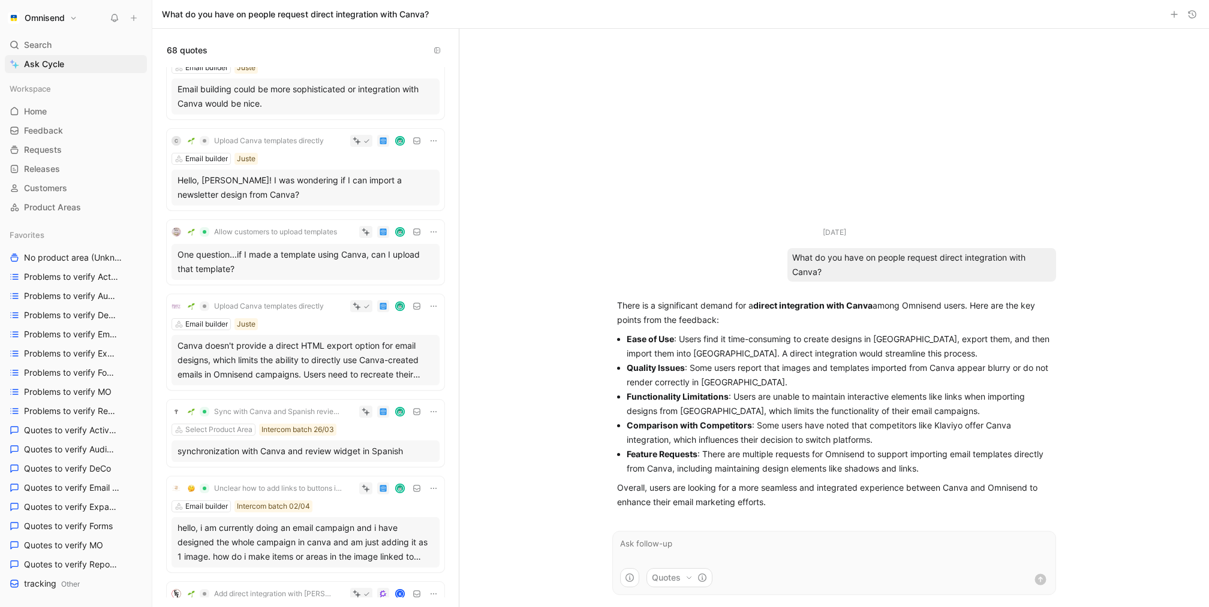
click at [281, 274] on div "One question...if I made a template using Canva, can I upload that template?" at bounding box center [305, 262] width 256 height 29
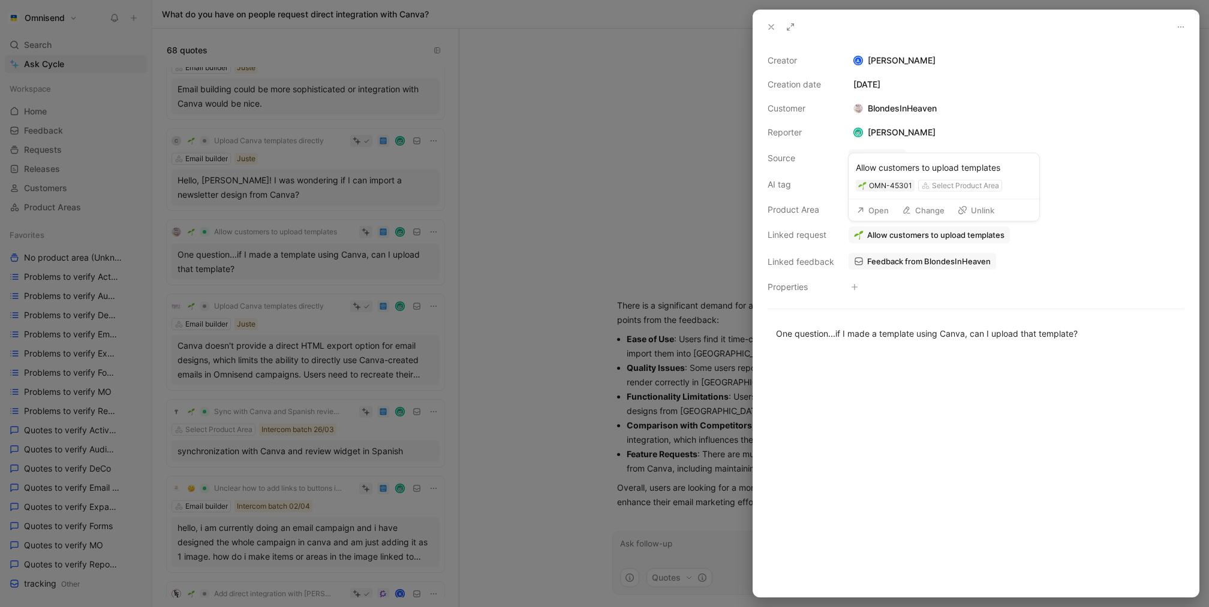
click at [916, 209] on button "Change" at bounding box center [922, 210] width 53 height 17
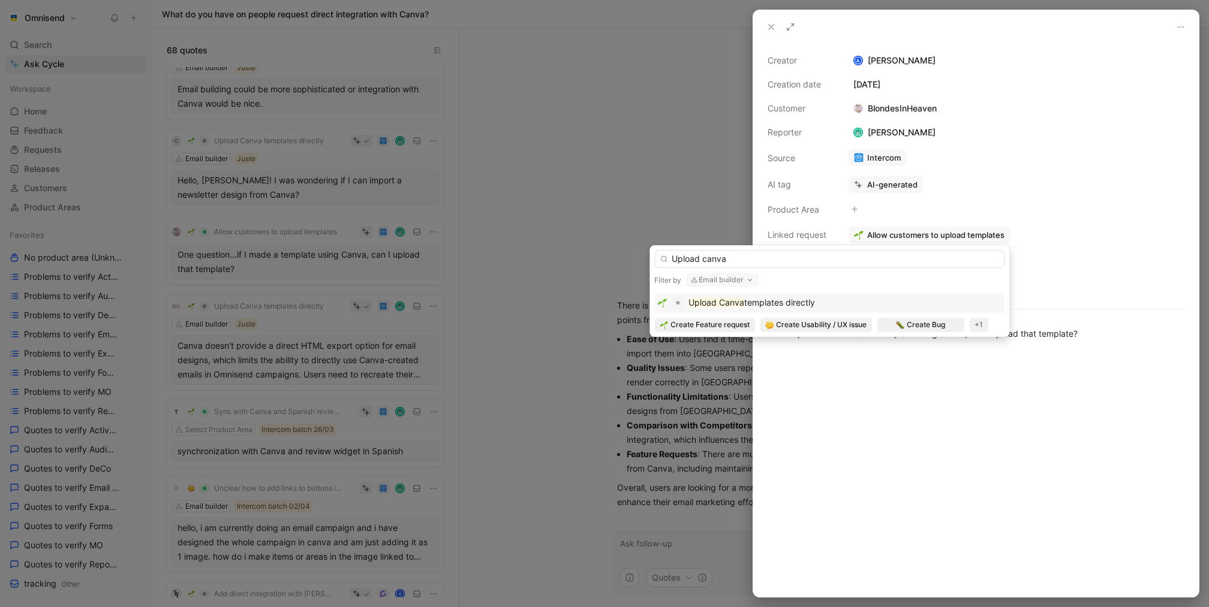
type input "Upload canva"
click at [812, 302] on span "templates directly" at bounding box center [779, 302] width 71 height 10
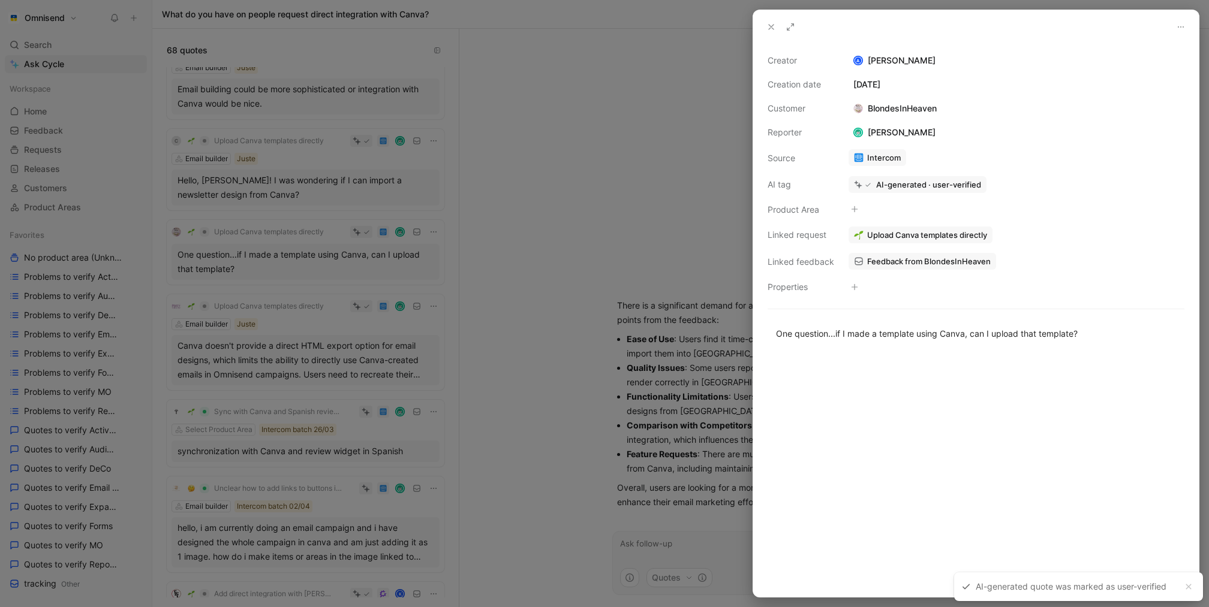
click at [264, 383] on div at bounding box center [604, 303] width 1209 height 607
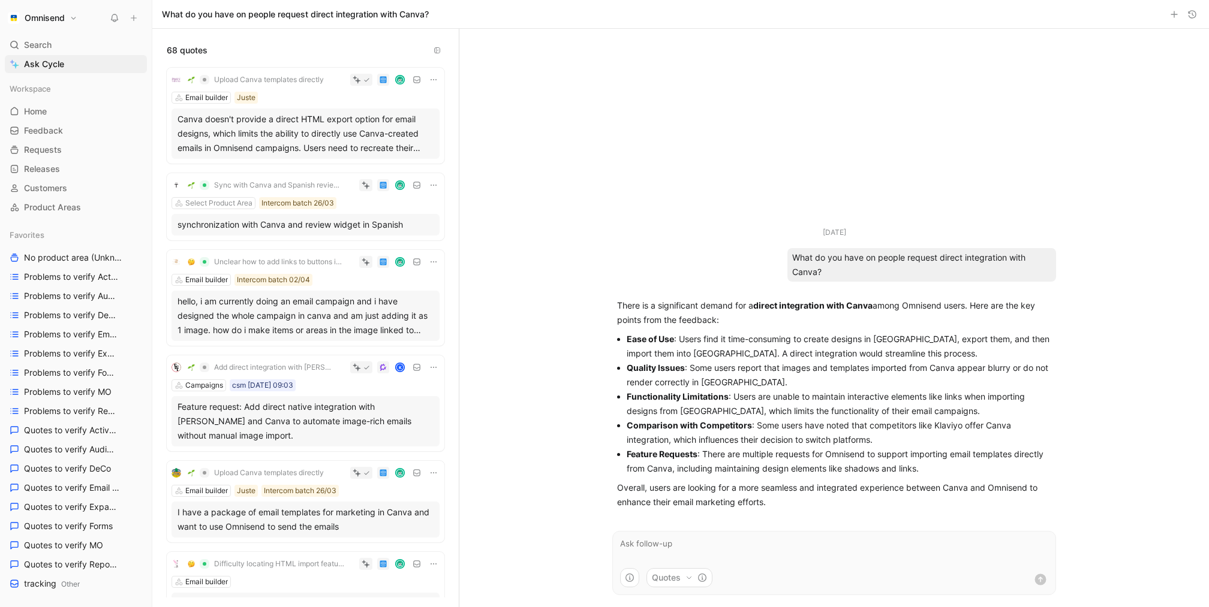
scroll to position [681, 0]
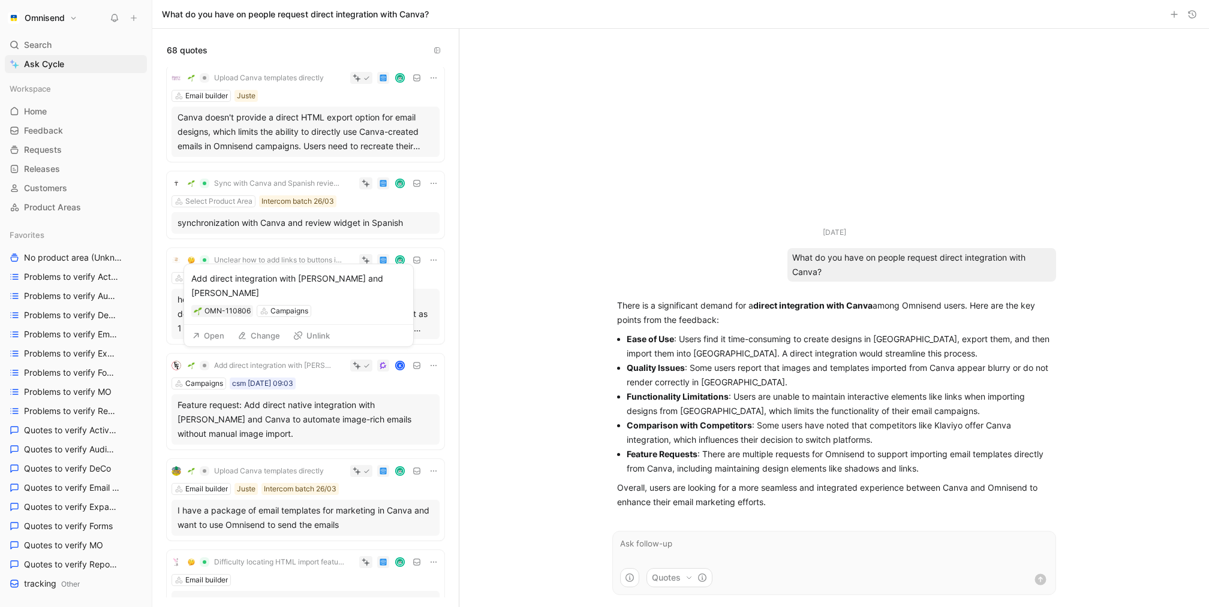
click at [203, 341] on button "Open" at bounding box center [207, 335] width 43 height 17
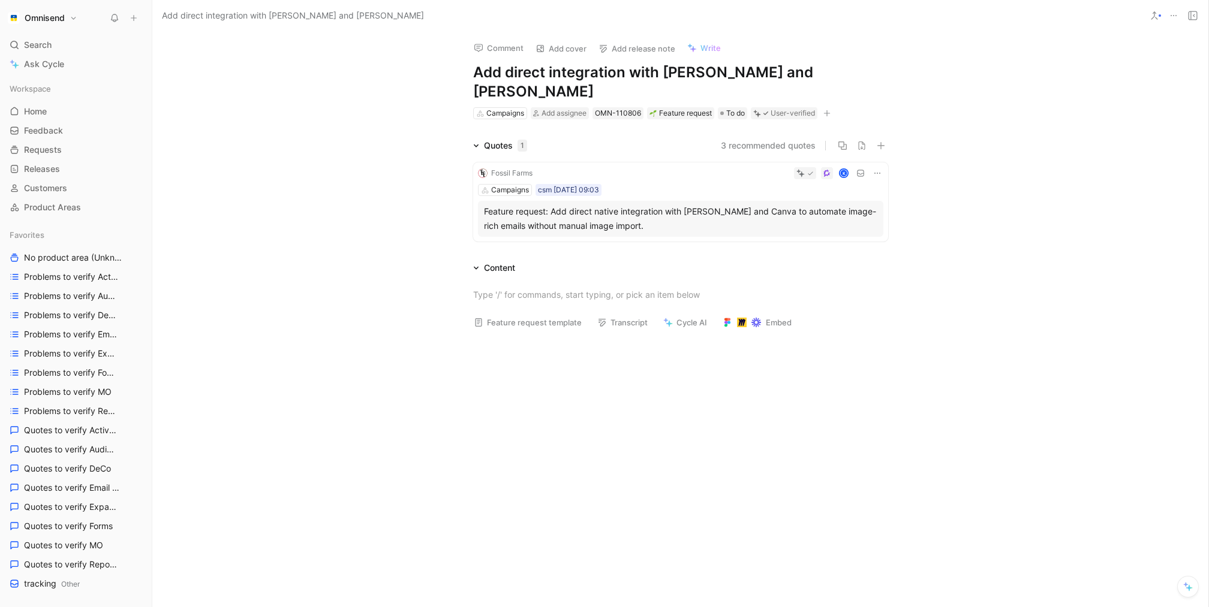
click at [1172, 15] on use at bounding box center [1173, 15] width 6 height 1
click at [1072, 95] on div "Delete" at bounding box center [1121, 95] width 109 height 14
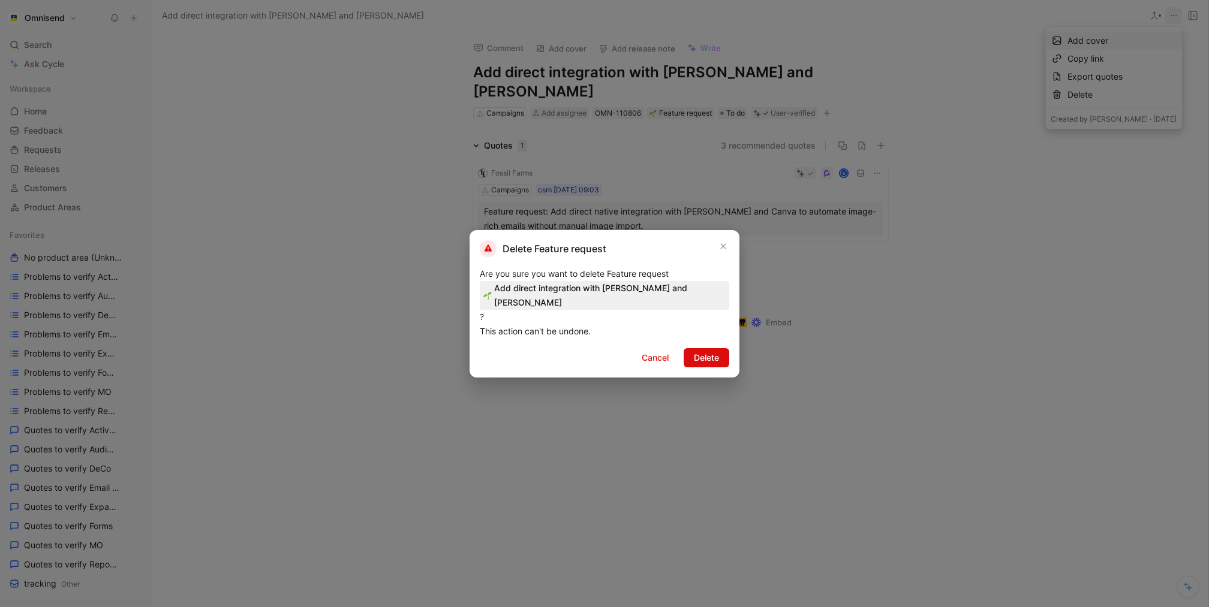
click at [715, 351] on span "Delete" at bounding box center [706, 358] width 25 height 14
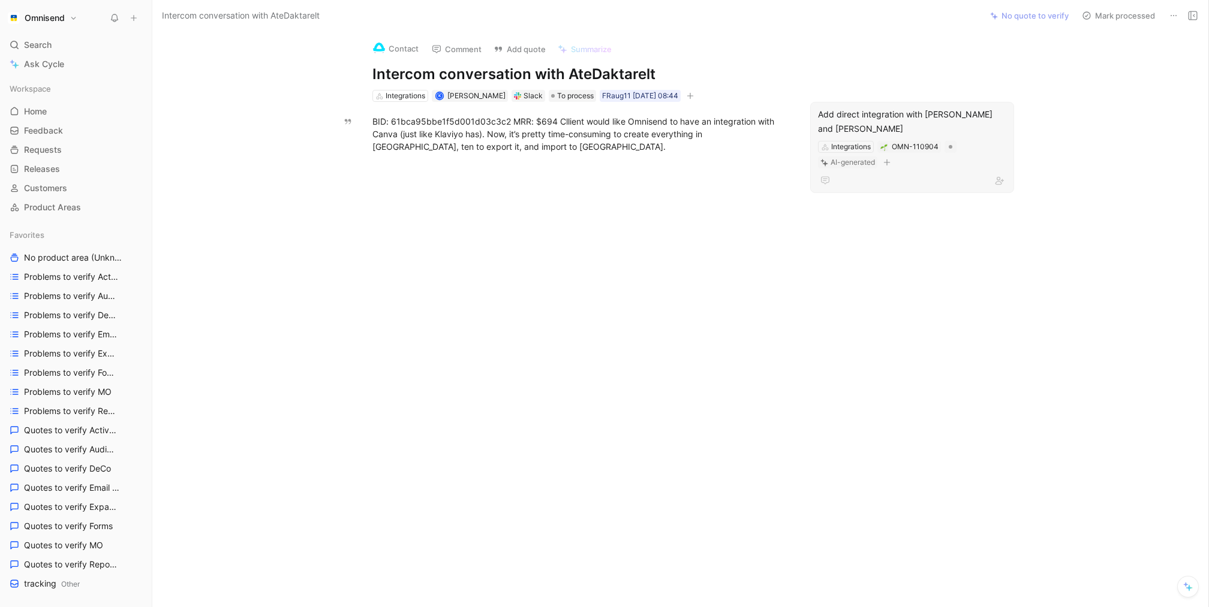
click at [917, 109] on div "Add direct integration with [PERSON_NAME] and [PERSON_NAME]" at bounding box center [912, 121] width 188 height 29
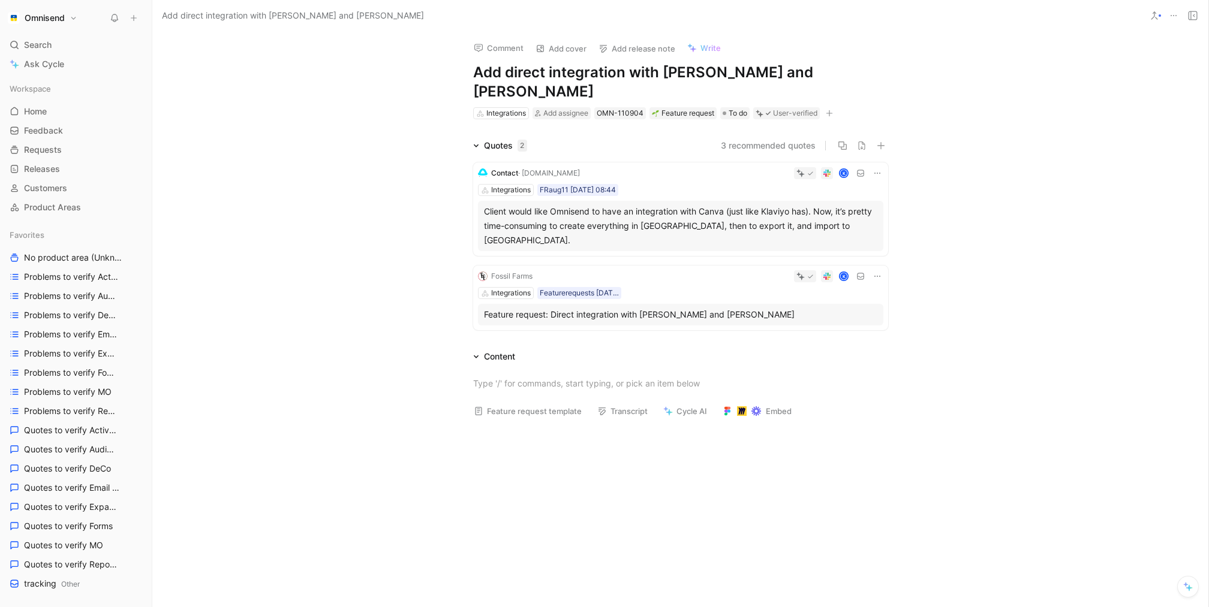
drag, startPoint x: 742, startPoint y: 74, endPoint x: 631, endPoint y: 74, distance: 110.9
click at [631, 74] on h1 "Add direct integration with [PERSON_NAME] and [PERSON_NAME]" at bounding box center [680, 82] width 415 height 38
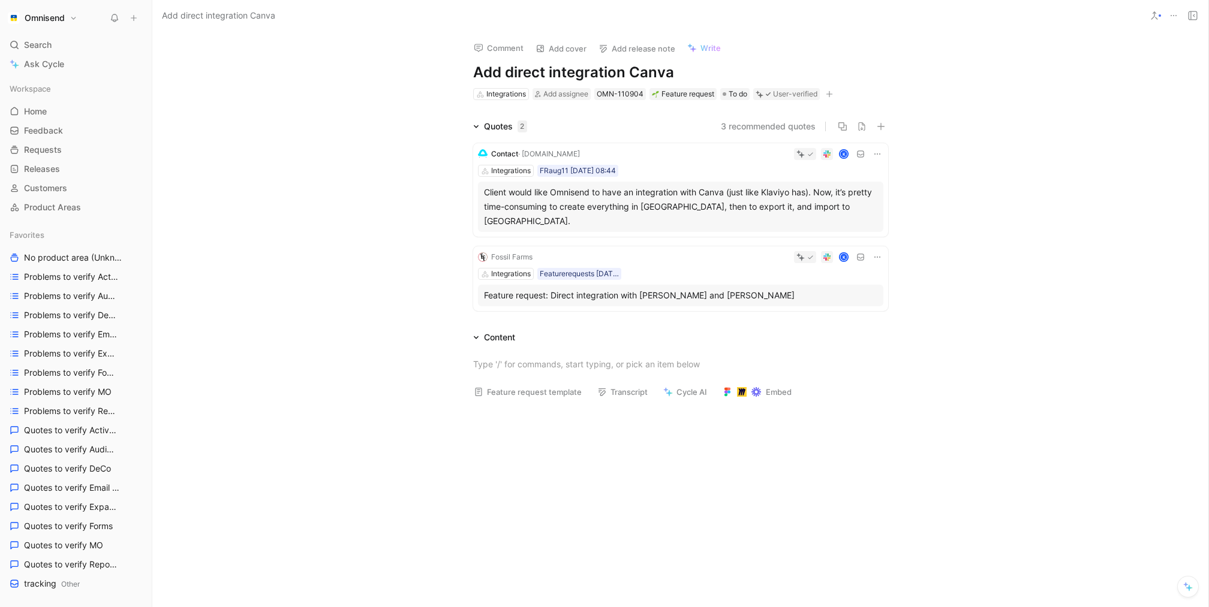
click at [612, 544] on div at bounding box center [680, 499] width 1056 height 182
click at [326, 155] on div "Quotes 2 3 recommended quotes Contact · [DOMAIN_NAME] K Integrations FRaug11 [D…" at bounding box center [680, 217] width 1056 height 197
click at [1156, 7] on button at bounding box center [1154, 15] width 17 height 17
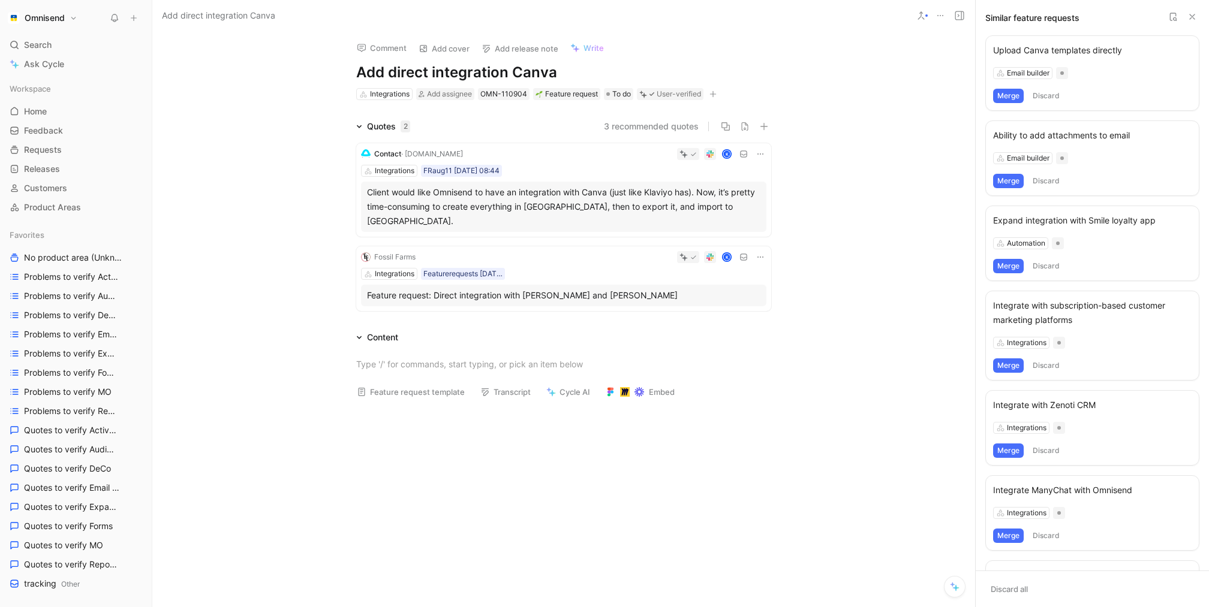
click at [672, 468] on div at bounding box center [563, 499] width 823 height 182
